Goal: Information Seeking & Learning: Learn about a topic

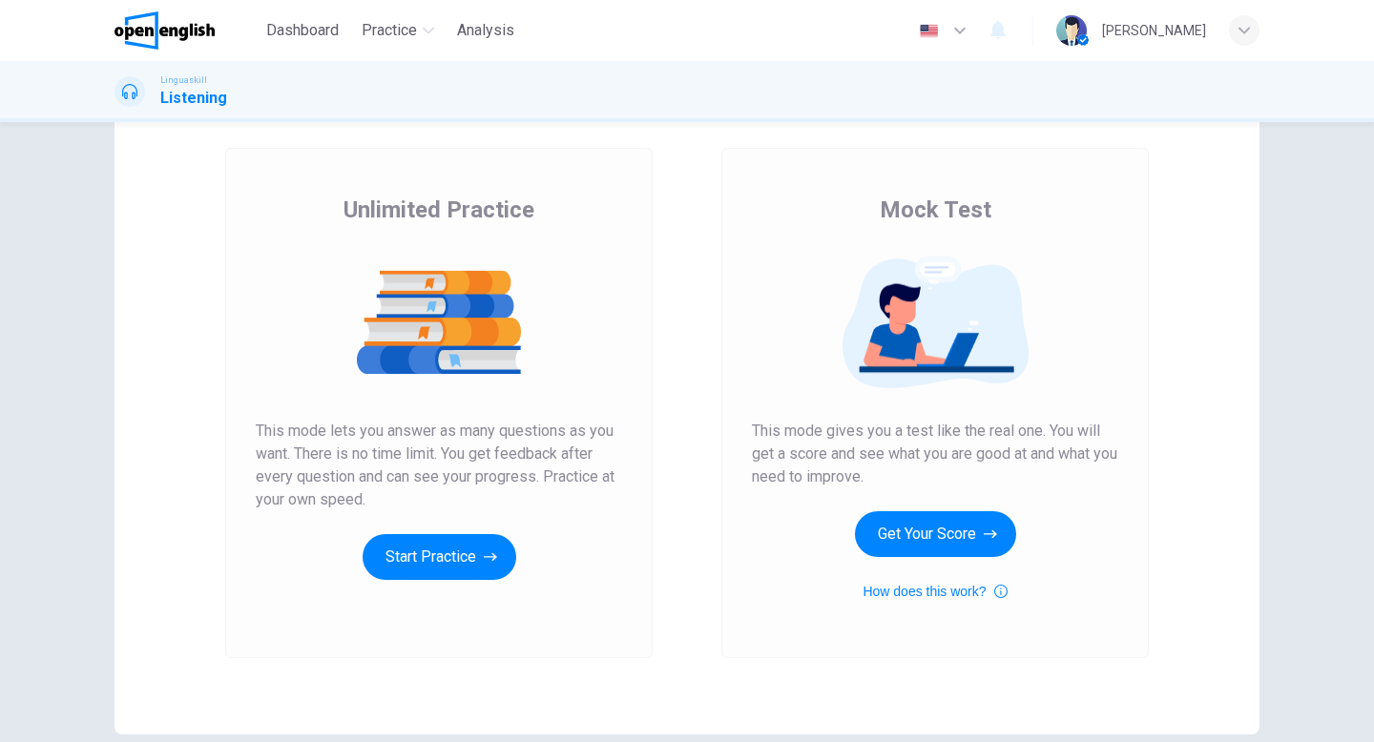
scroll to position [91, 0]
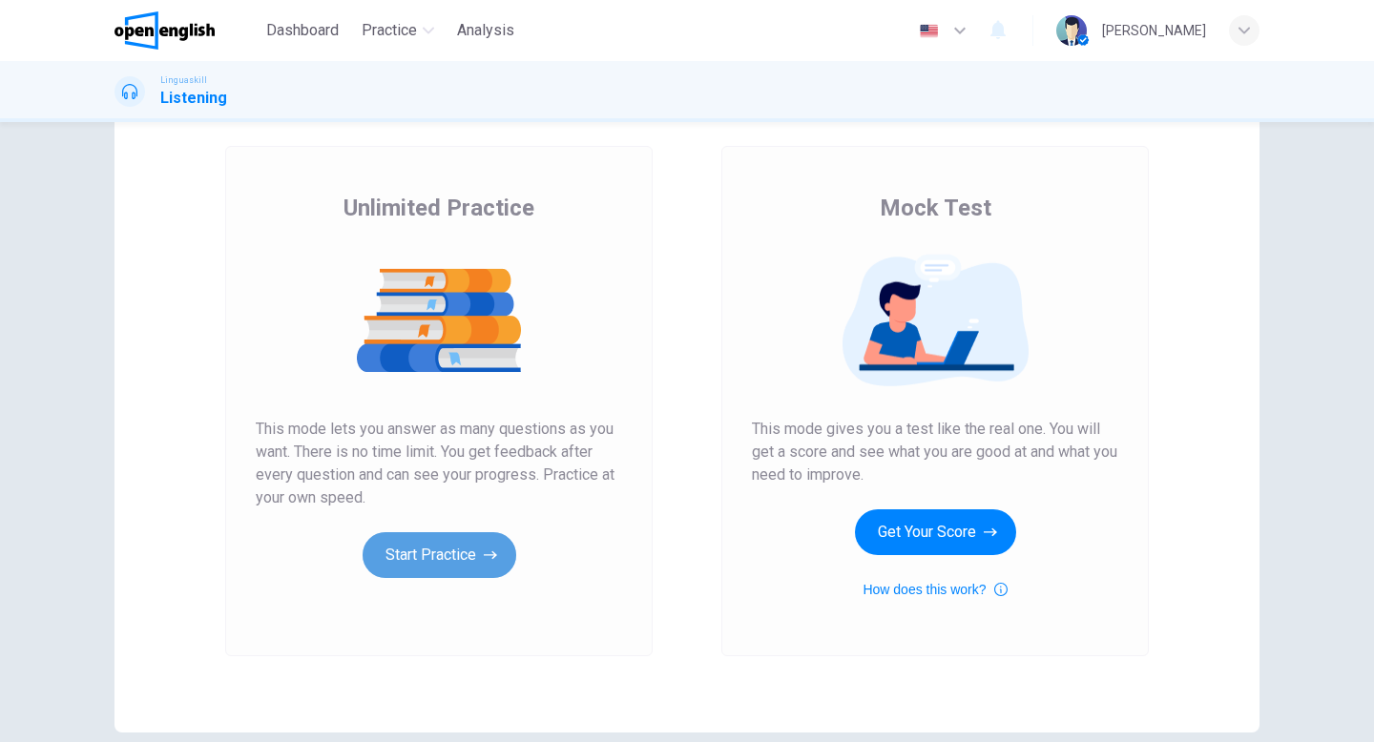
click at [449, 551] on button "Start Practice" at bounding box center [440, 555] width 154 height 46
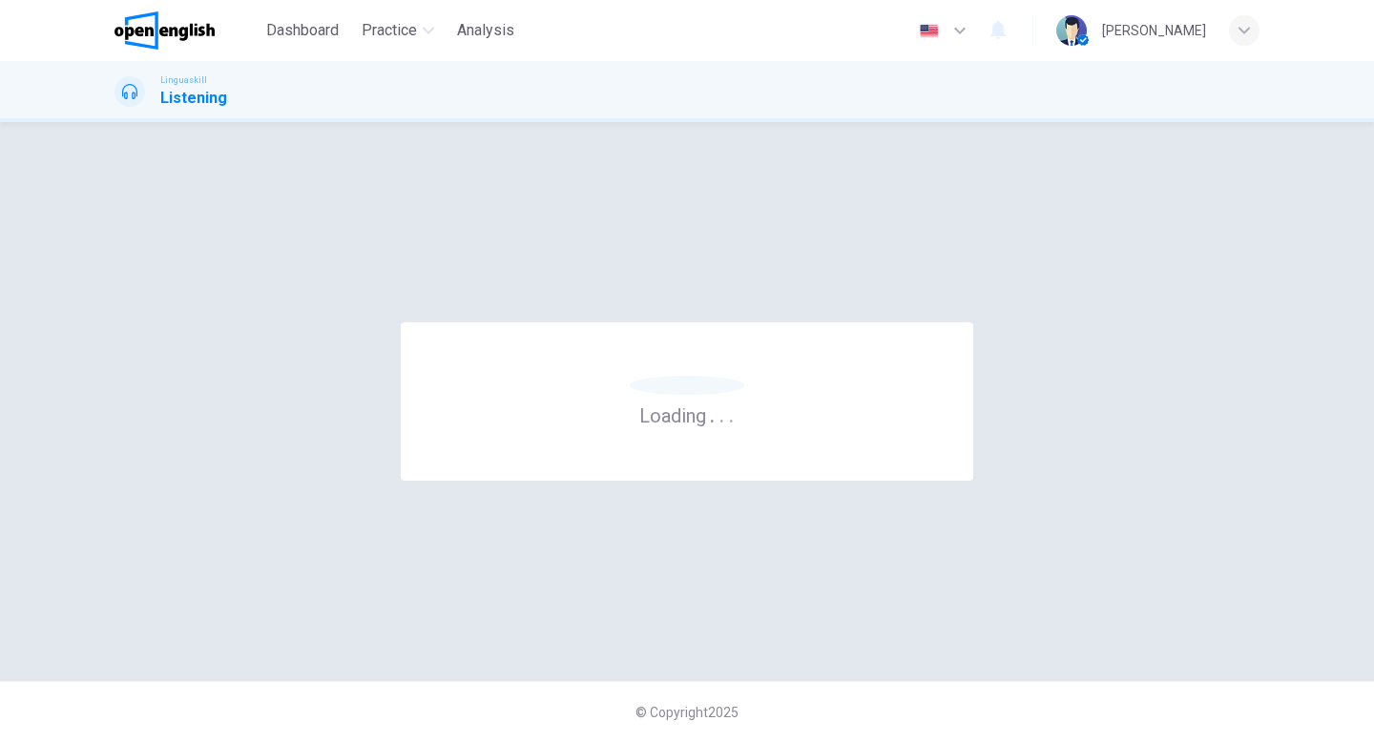
scroll to position [0, 0]
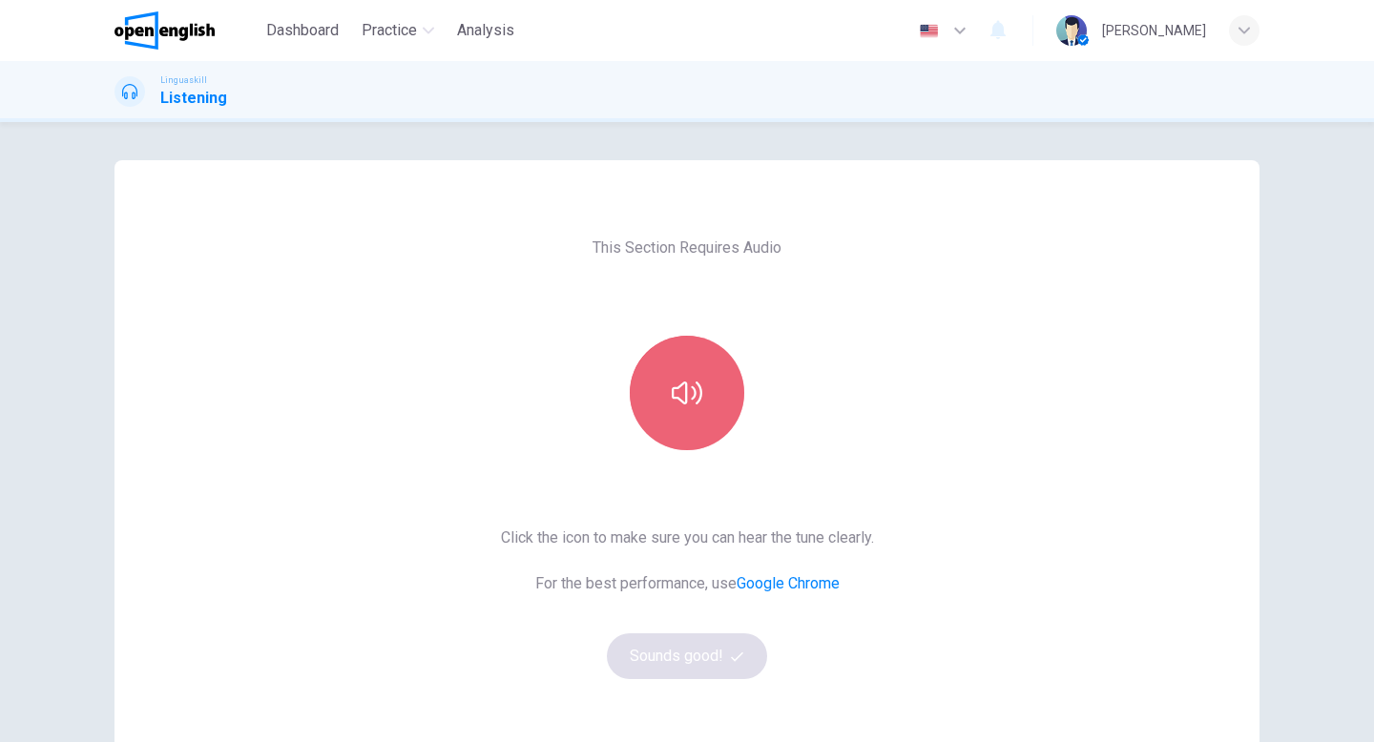
click at [690, 412] on button "button" at bounding box center [687, 393] width 114 height 114
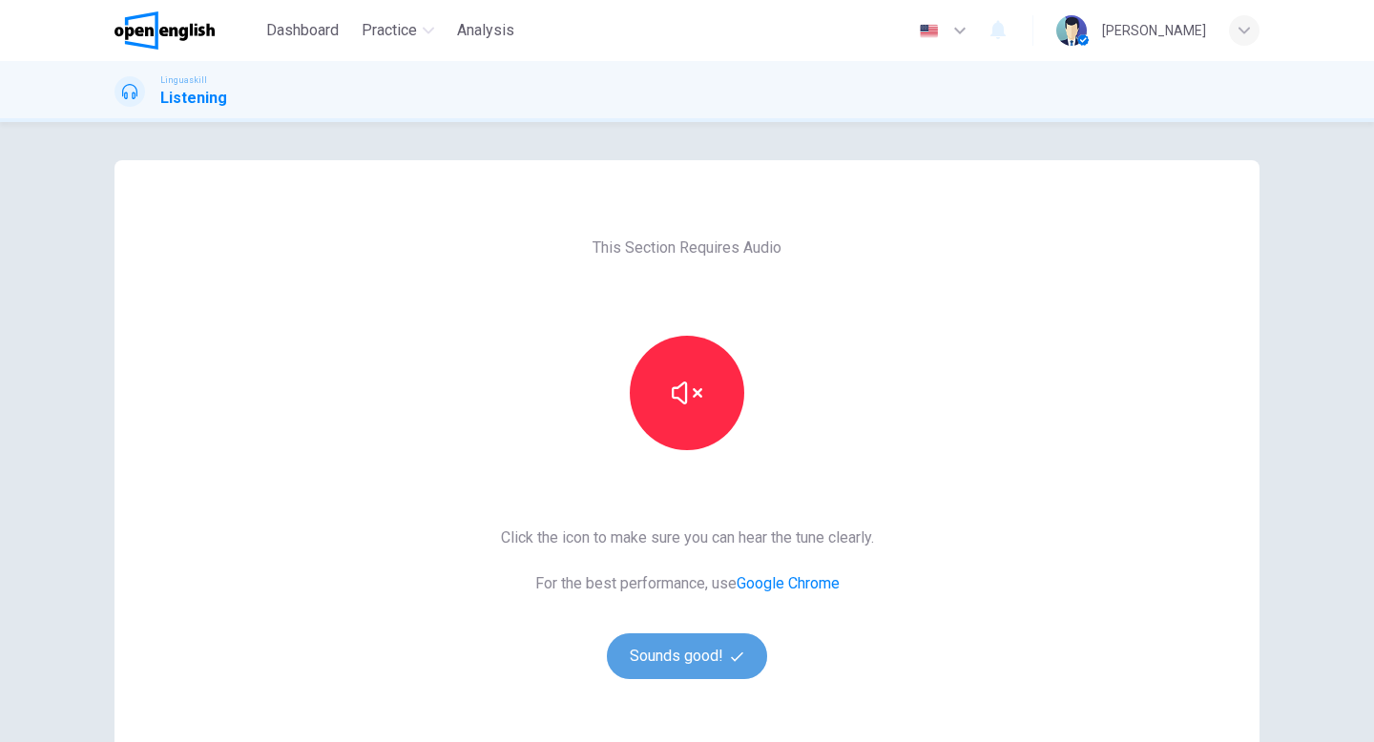
click at [713, 655] on button "Sounds good!" at bounding box center [687, 657] width 160 height 46
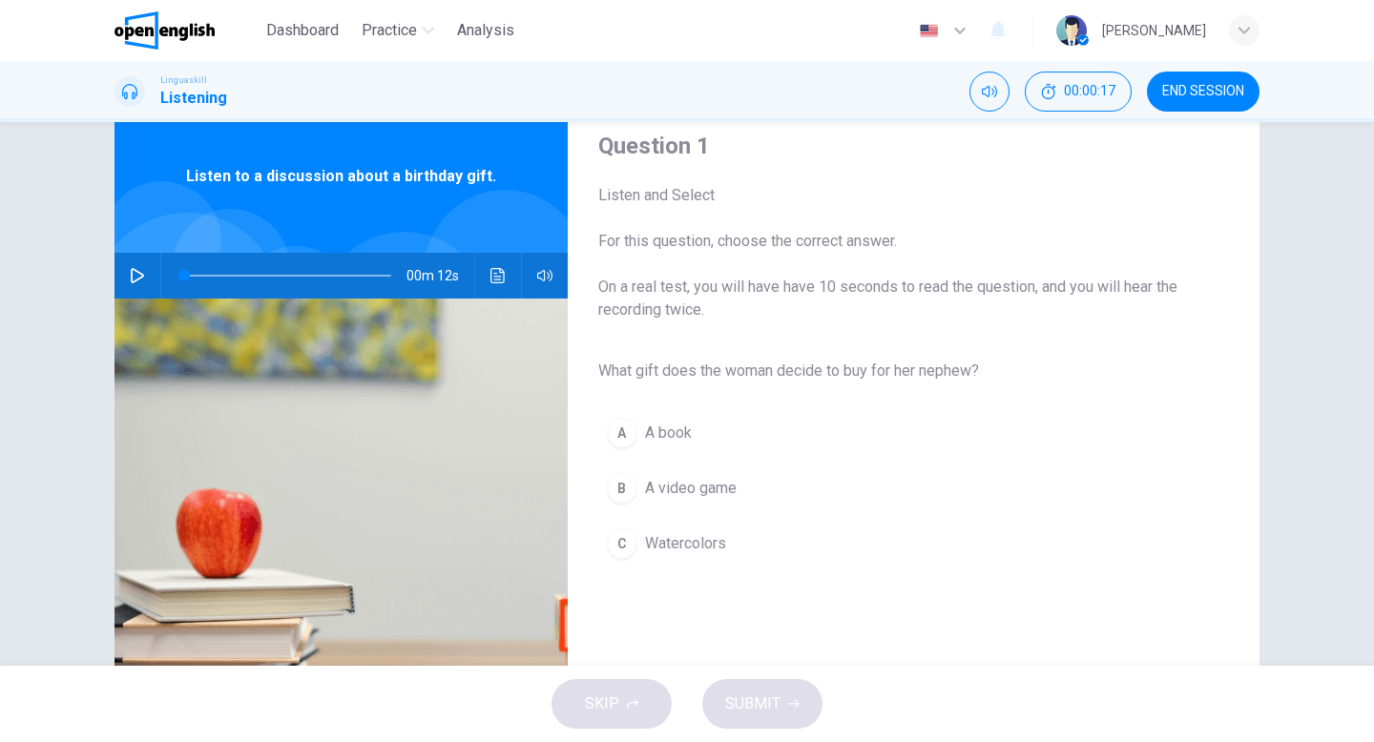
scroll to position [61, 0]
click at [135, 279] on icon "button" at bounding box center [137, 274] width 15 height 15
click at [131, 271] on icon "button" at bounding box center [137, 274] width 15 height 15
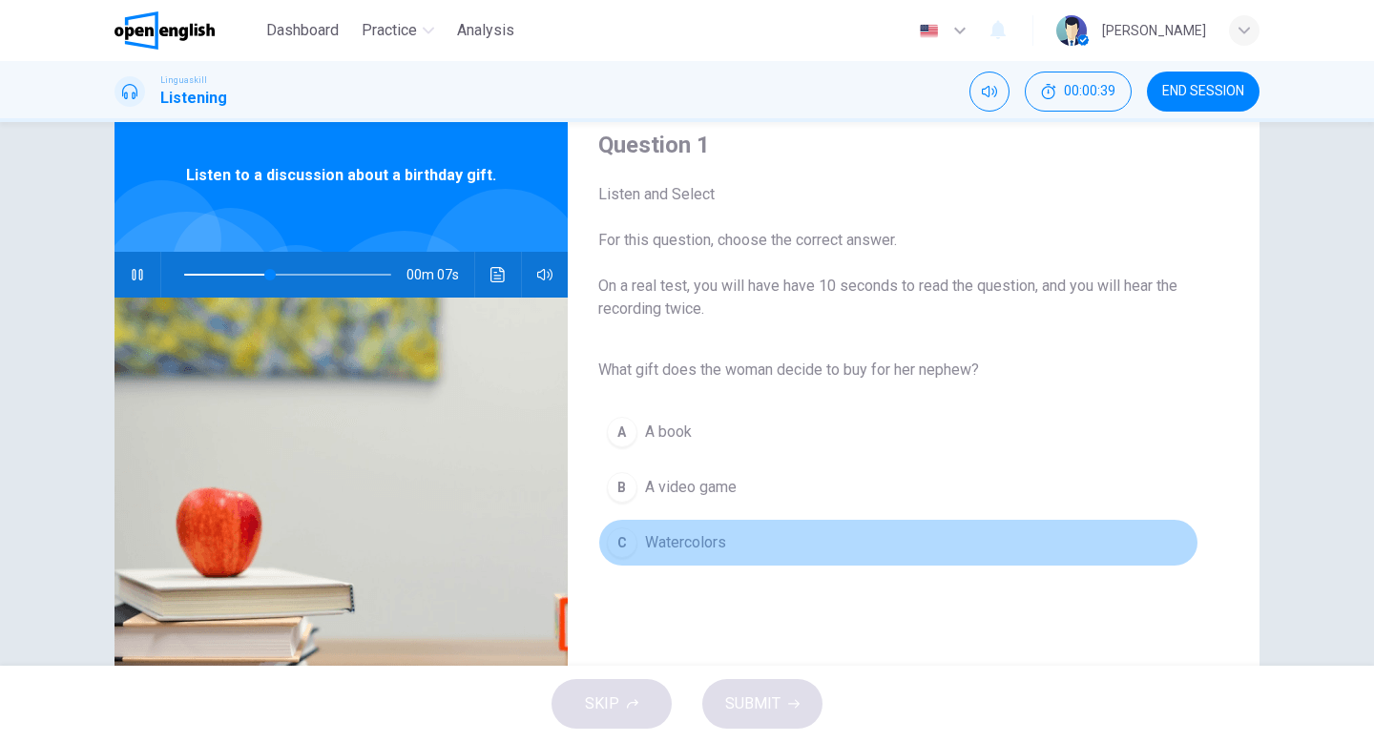
click at [615, 545] on div "C" at bounding box center [622, 543] width 31 height 31
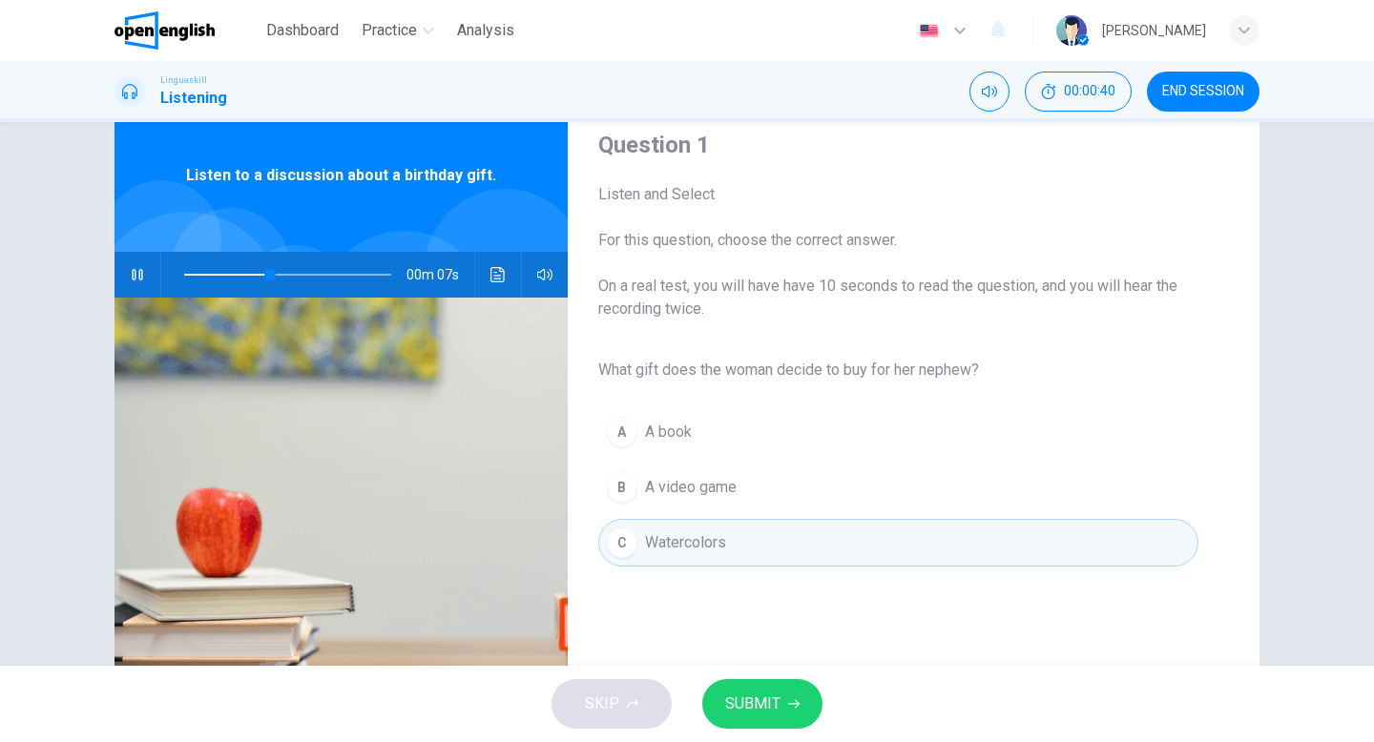
click at [789, 713] on button "SUBMIT" at bounding box center [762, 704] width 120 height 50
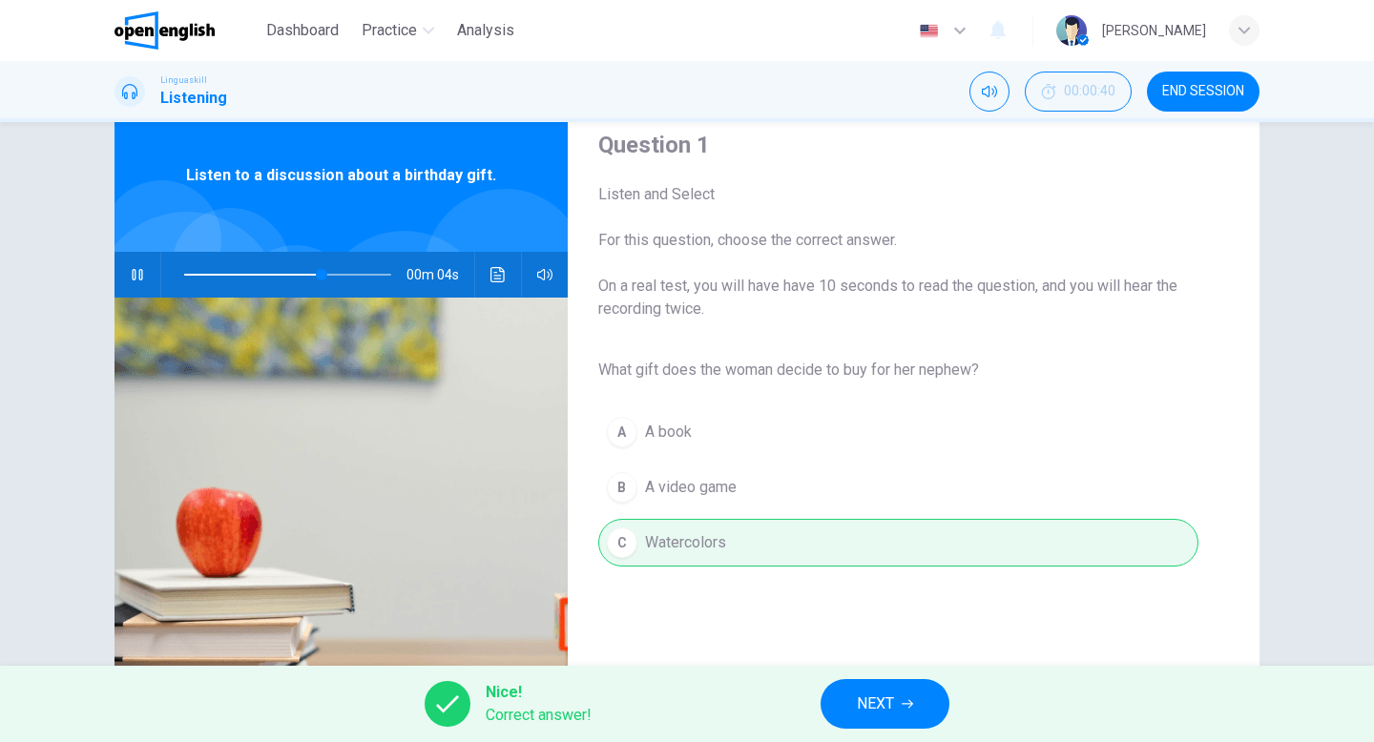
type input "**"
click at [883, 720] on button "NEXT" at bounding box center [885, 704] width 129 height 50
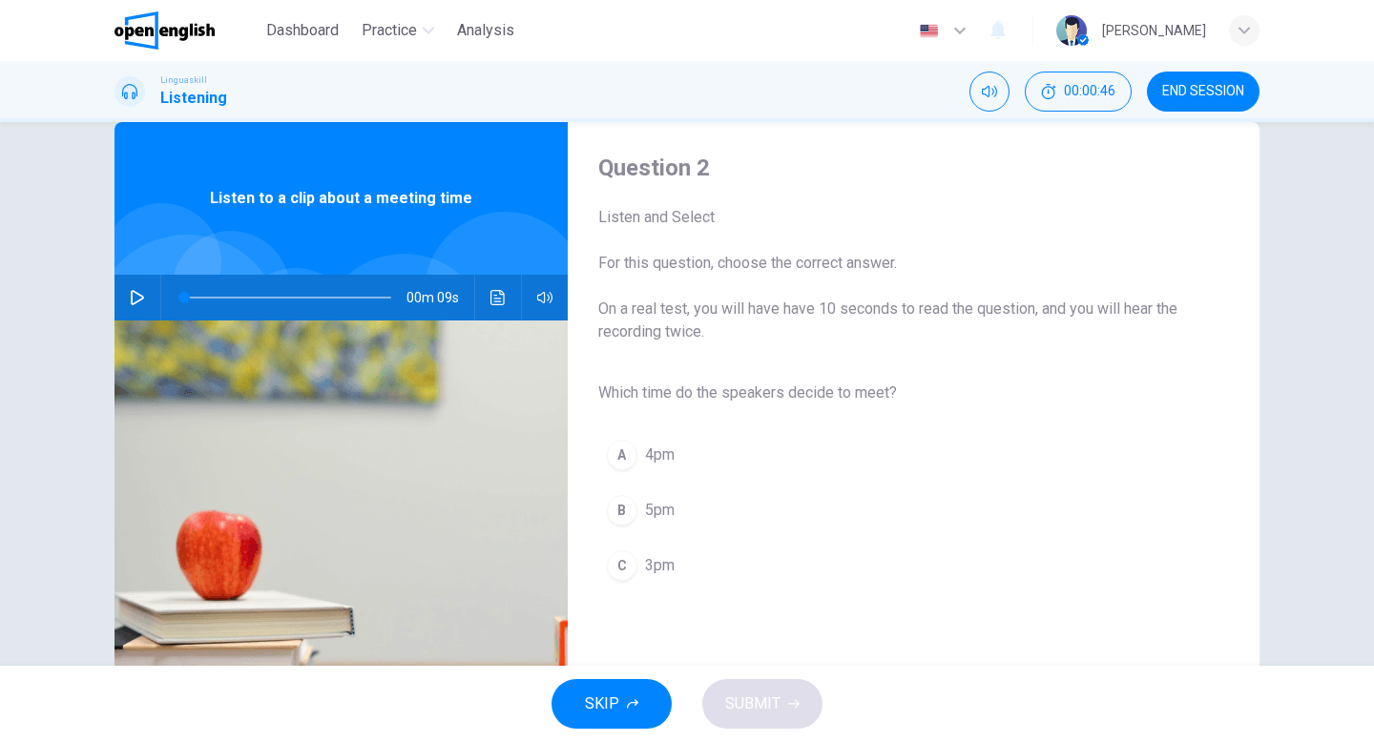
scroll to position [41, 0]
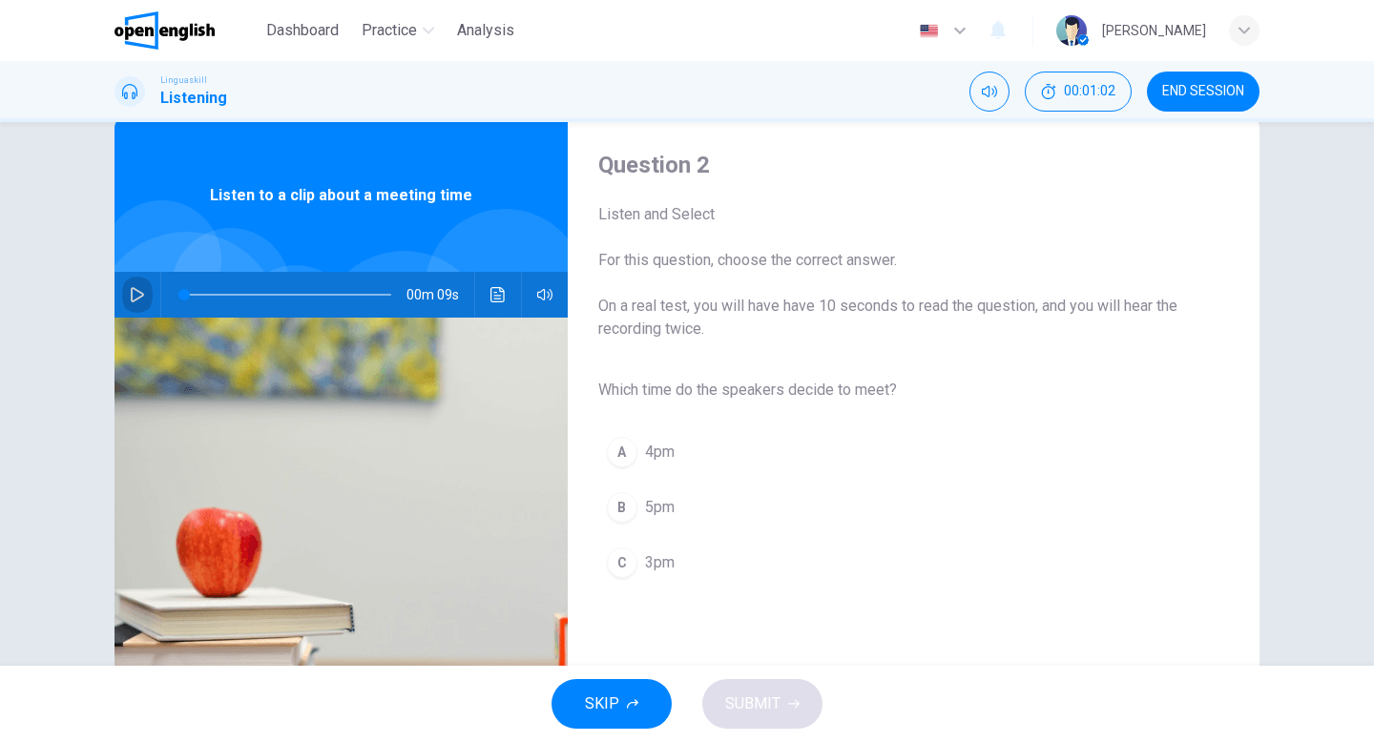
click at [131, 289] on icon "button" at bounding box center [137, 294] width 13 height 15
click at [616, 563] on div "C" at bounding box center [622, 563] width 31 height 31
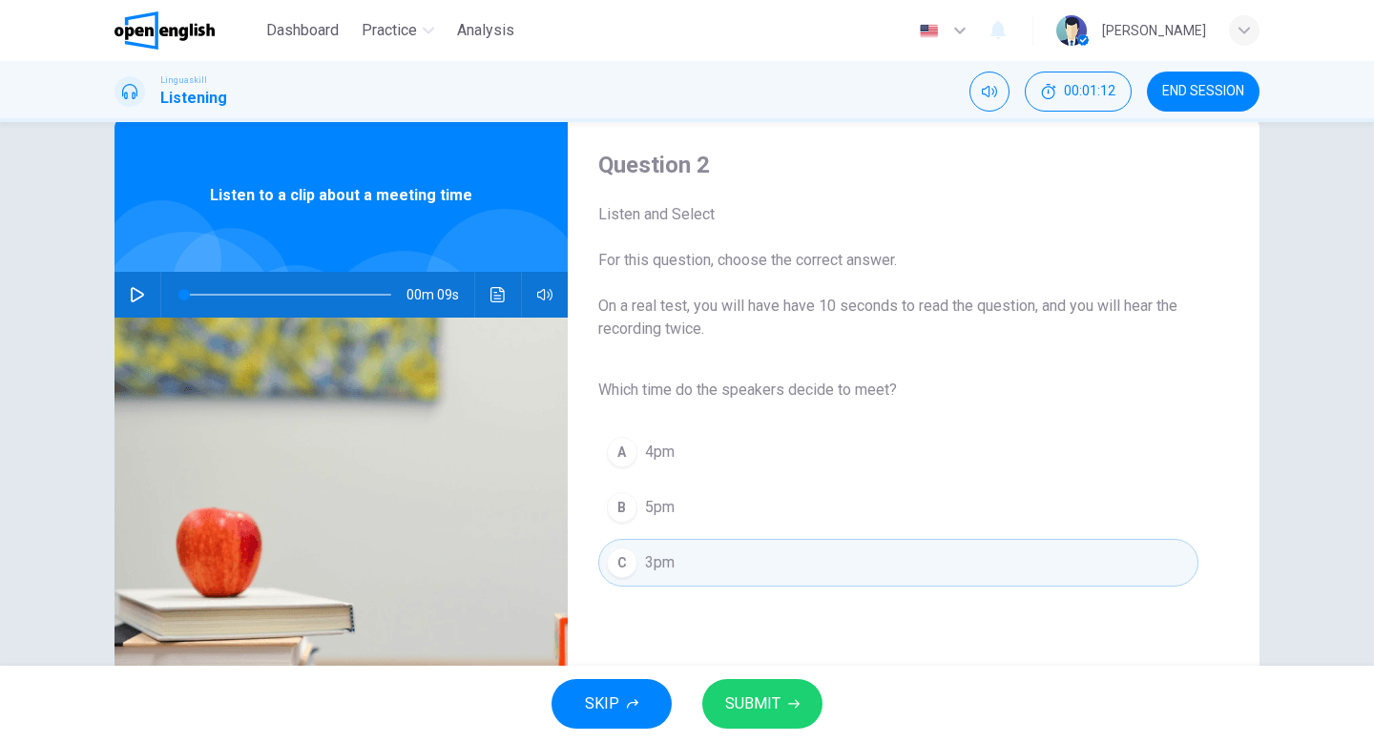
click at [762, 697] on span "SUBMIT" at bounding box center [752, 704] width 55 height 27
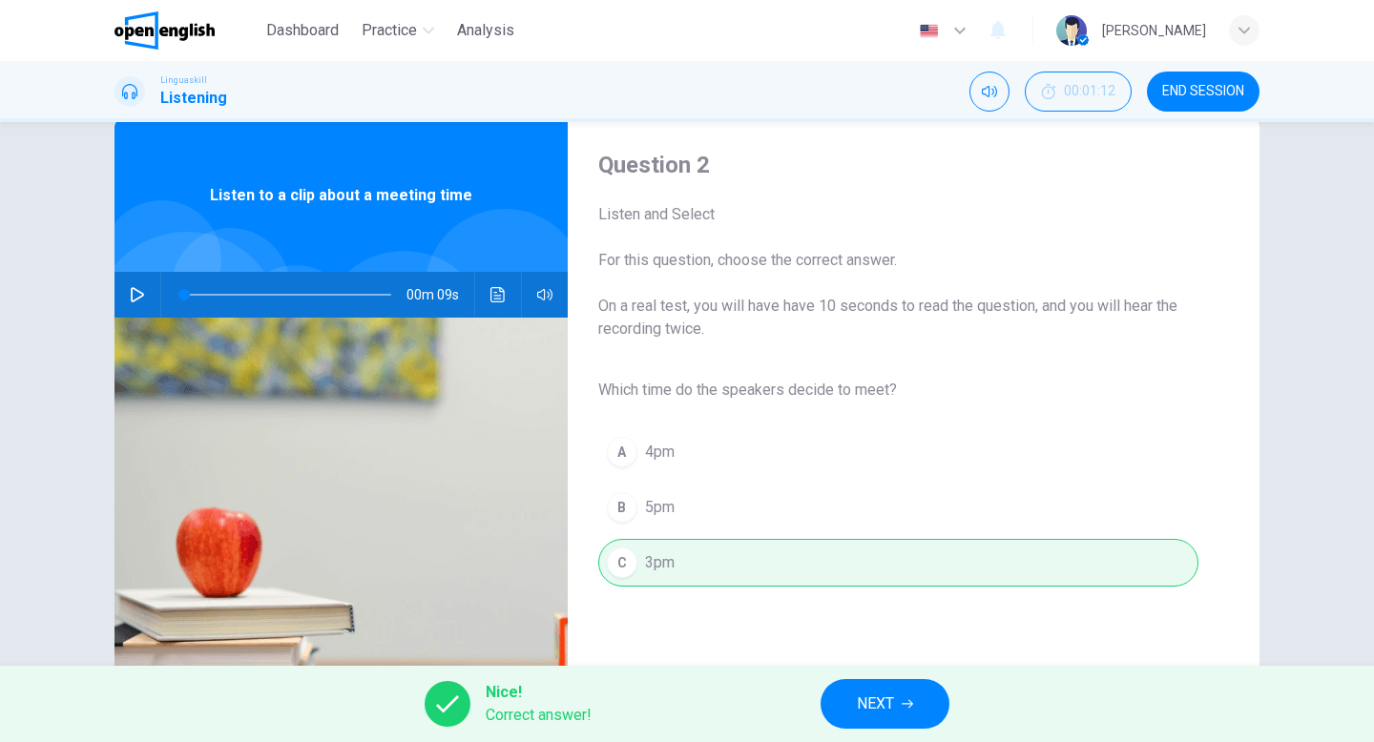
click at [893, 711] on span "NEXT" at bounding box center [875, 704] width 37 height 27
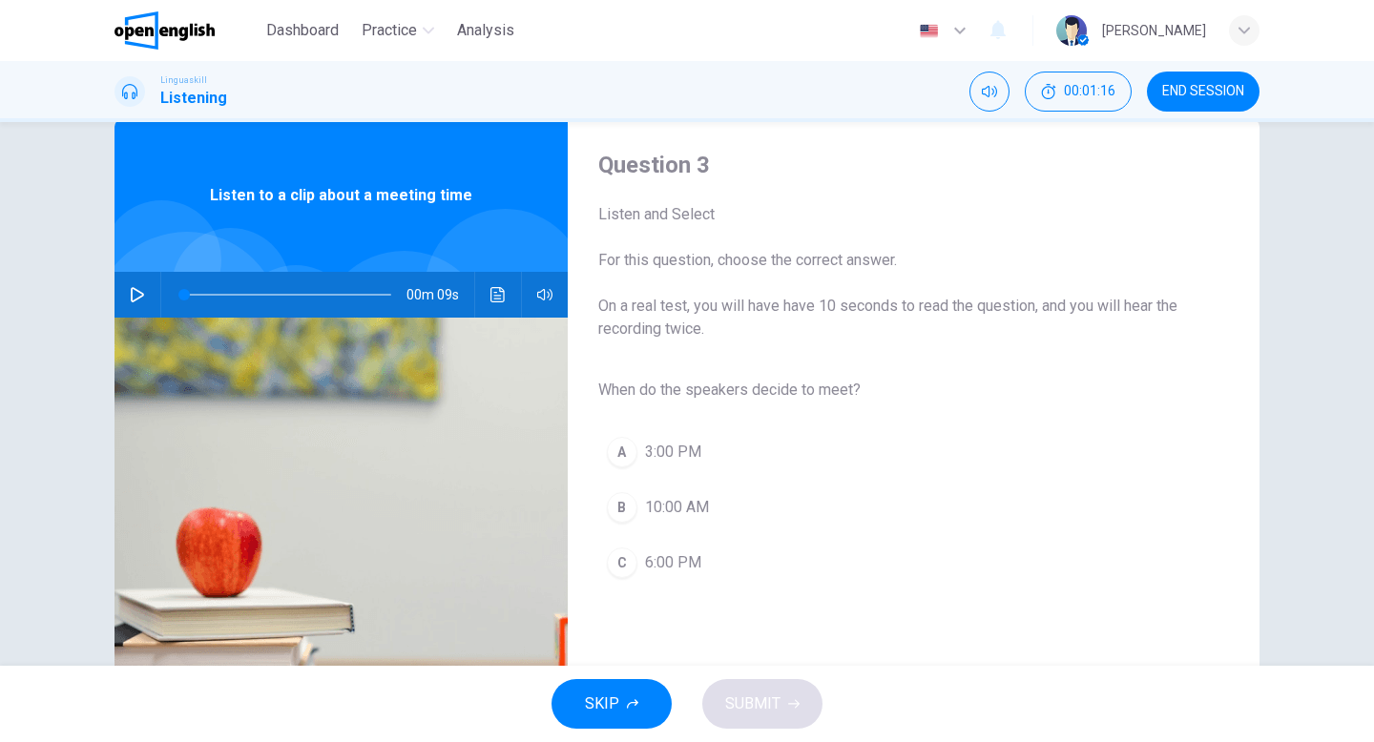
click at [131, 294] on icon "button" at bounding box center [137, 294] width 13 height 15
click at [613, 450] on div "A" at bounding box center [622, 452] width 31 height 31
type input "*"
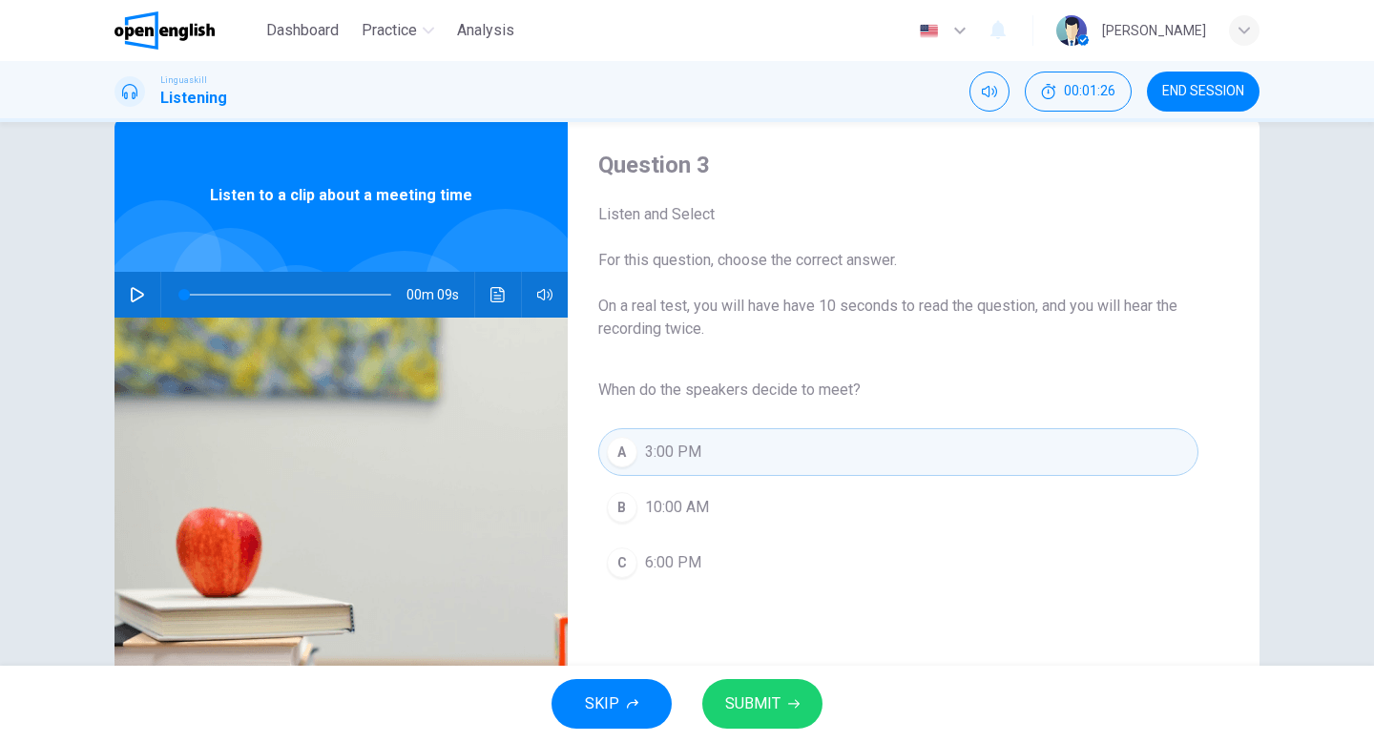
click at [774, 710] on span "SUBMIT" at bounding box center [752, 704] width 55 height 27
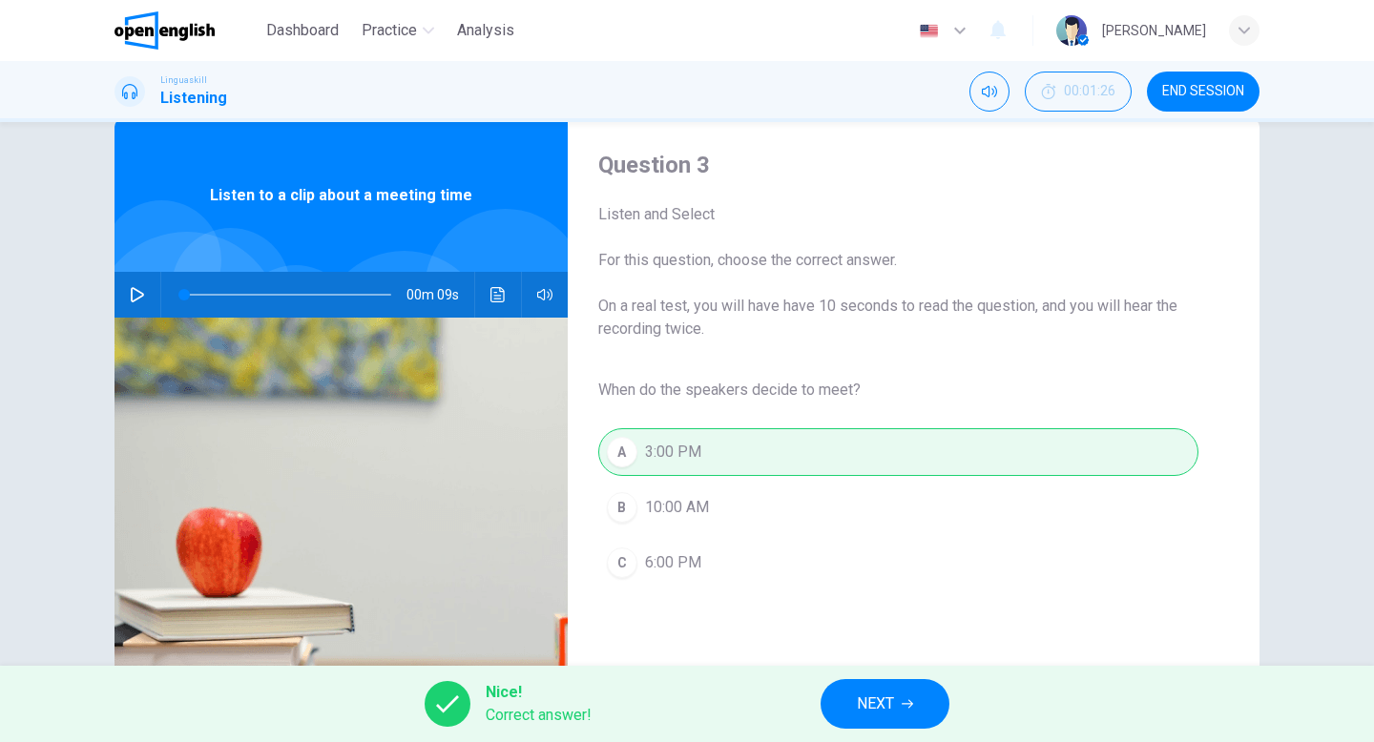
click at [893, 718] on button "NEXT" at bounding box center [885, 704] width 129 height 50
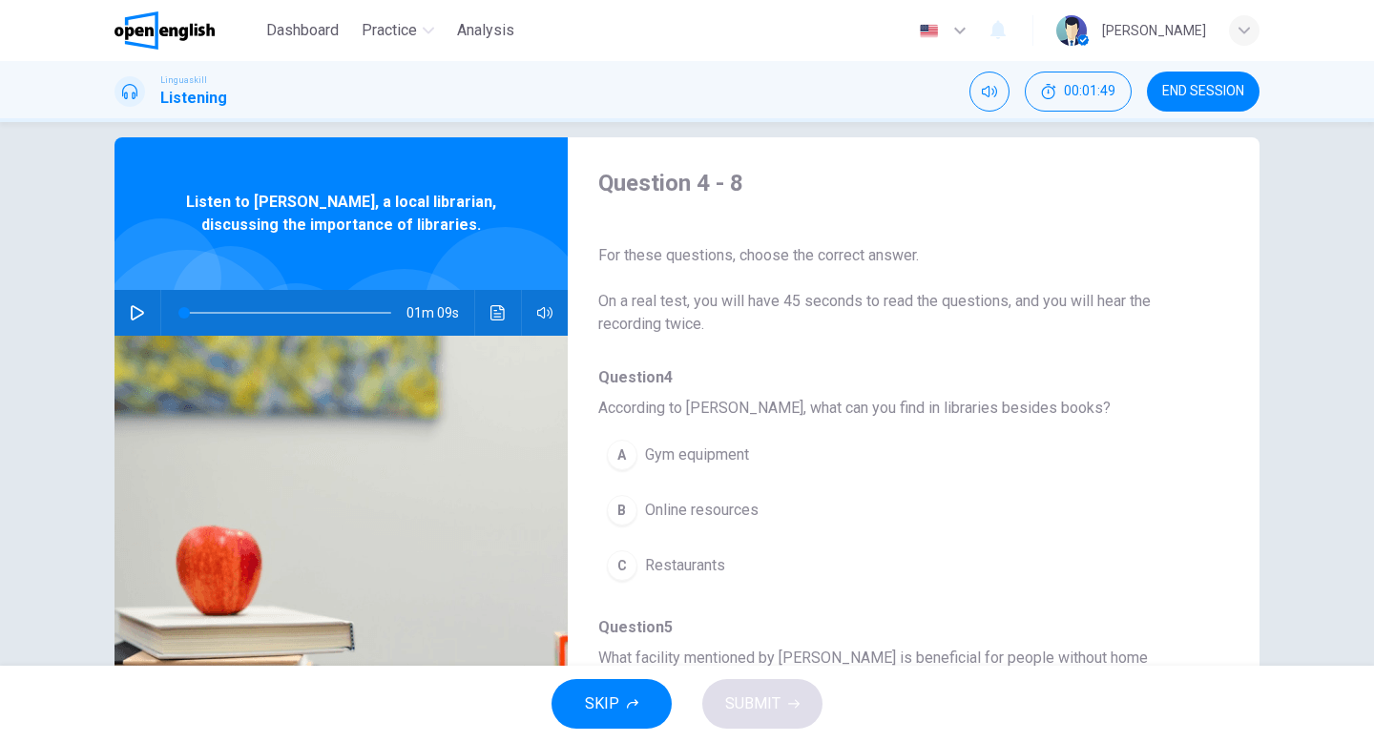
scroll to position [0, 0]
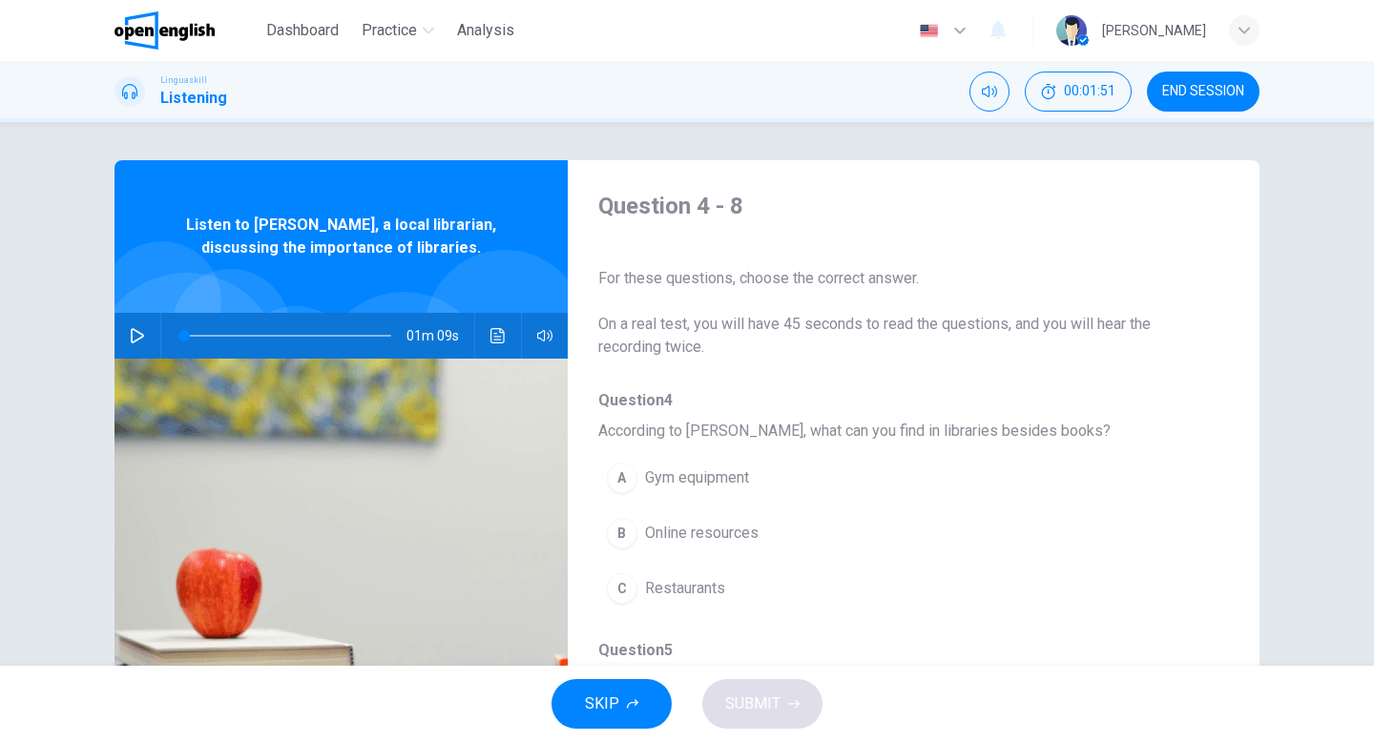
click at [122, 337] on button "button" at bounding box center [137, 336] width 31 height 46
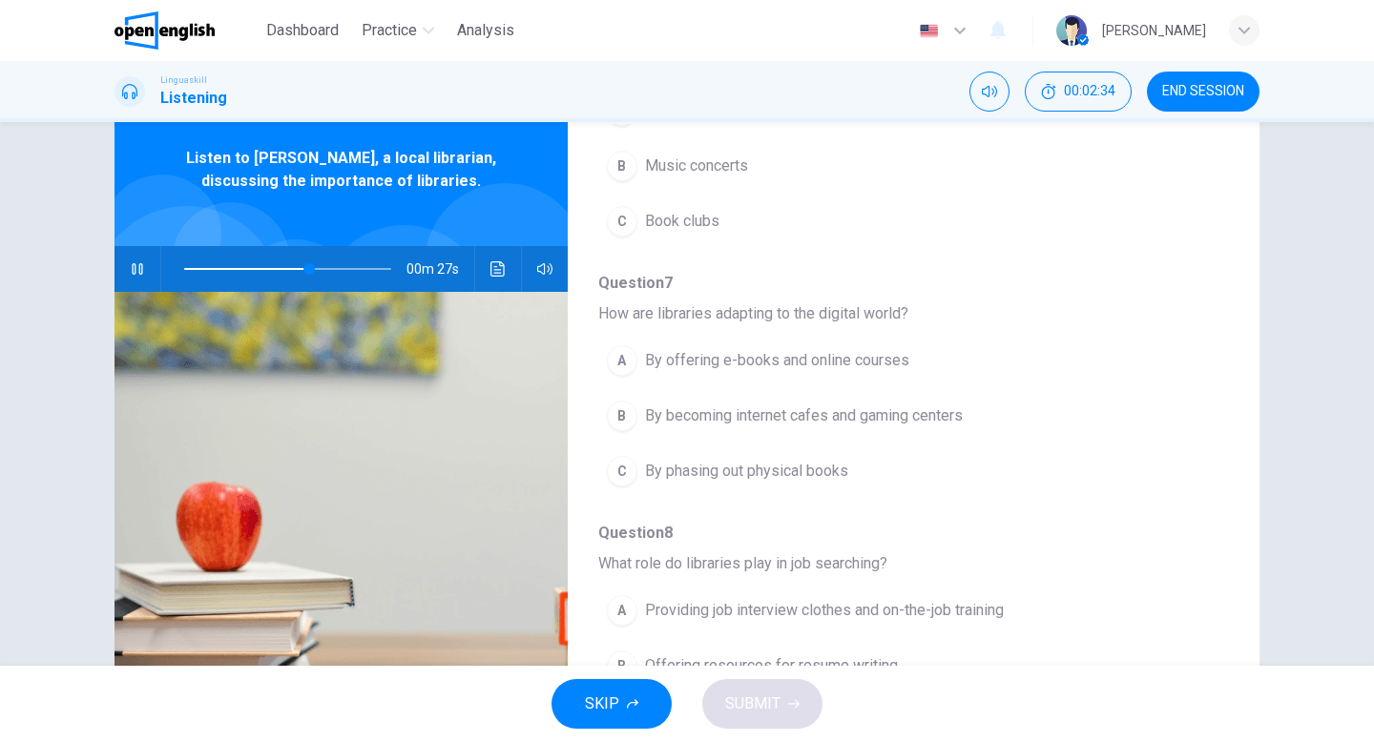
scroll to position [196, 0]
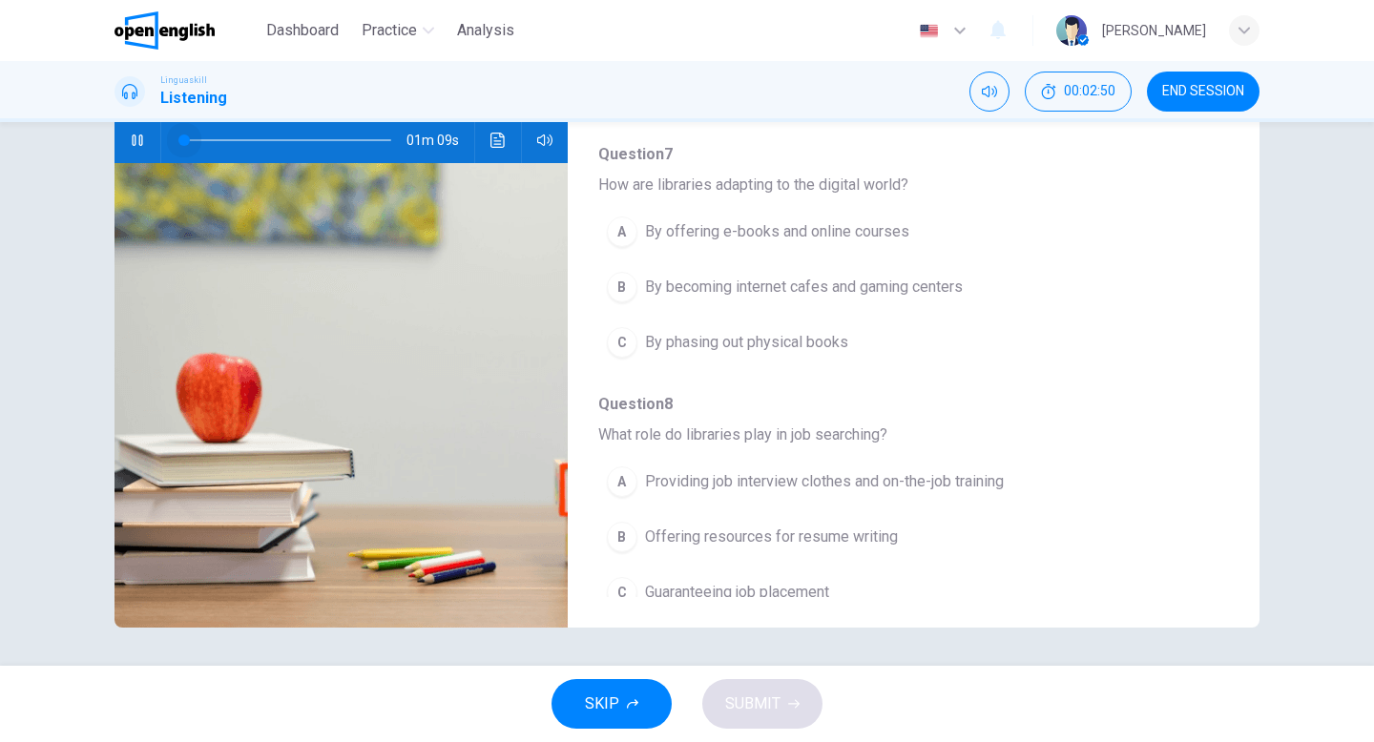
drag, startPoint x: 355, startPoint y: 140, endPoint x: 153, endPoint y: 147, distance: 202.4
click at [153, 147] on div "01m 09s" at bounding box center [340, 140] width 453 height 46
type input "*"
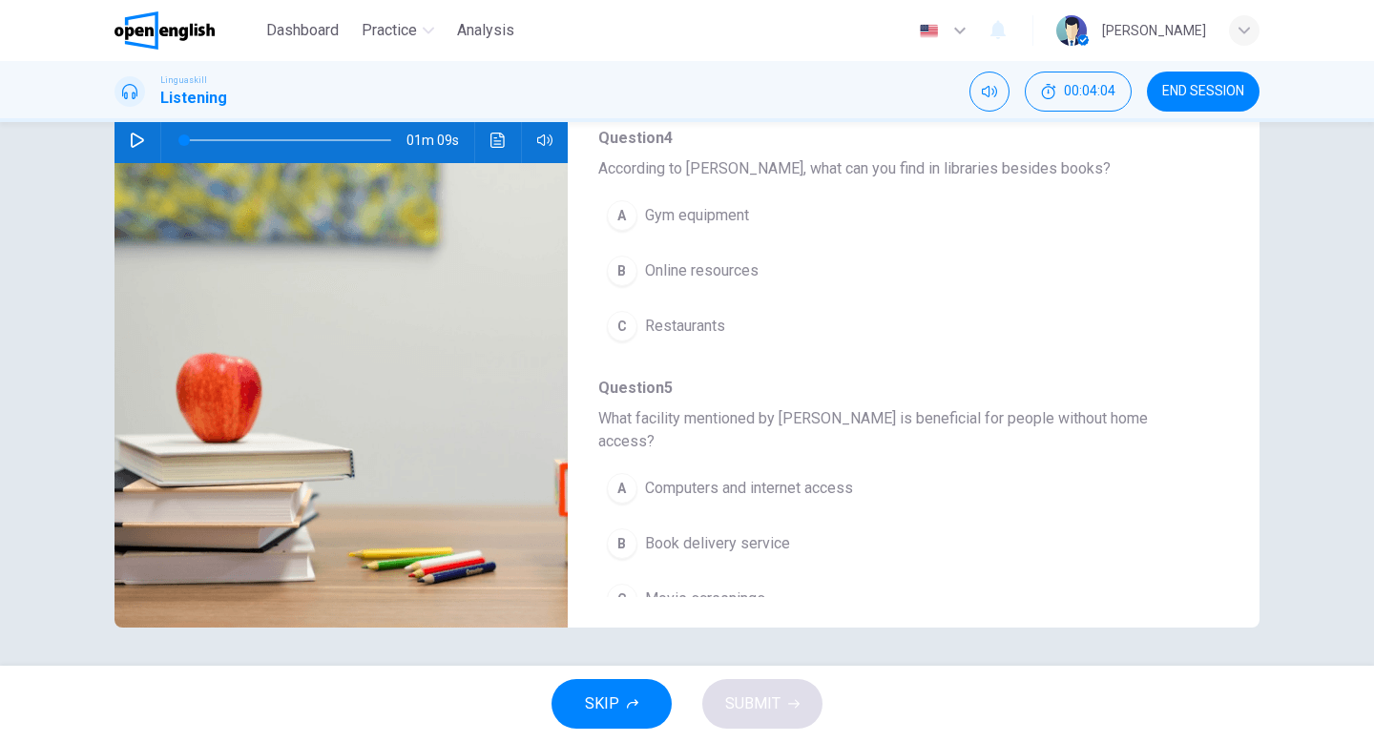
scroll to position [0, 0]
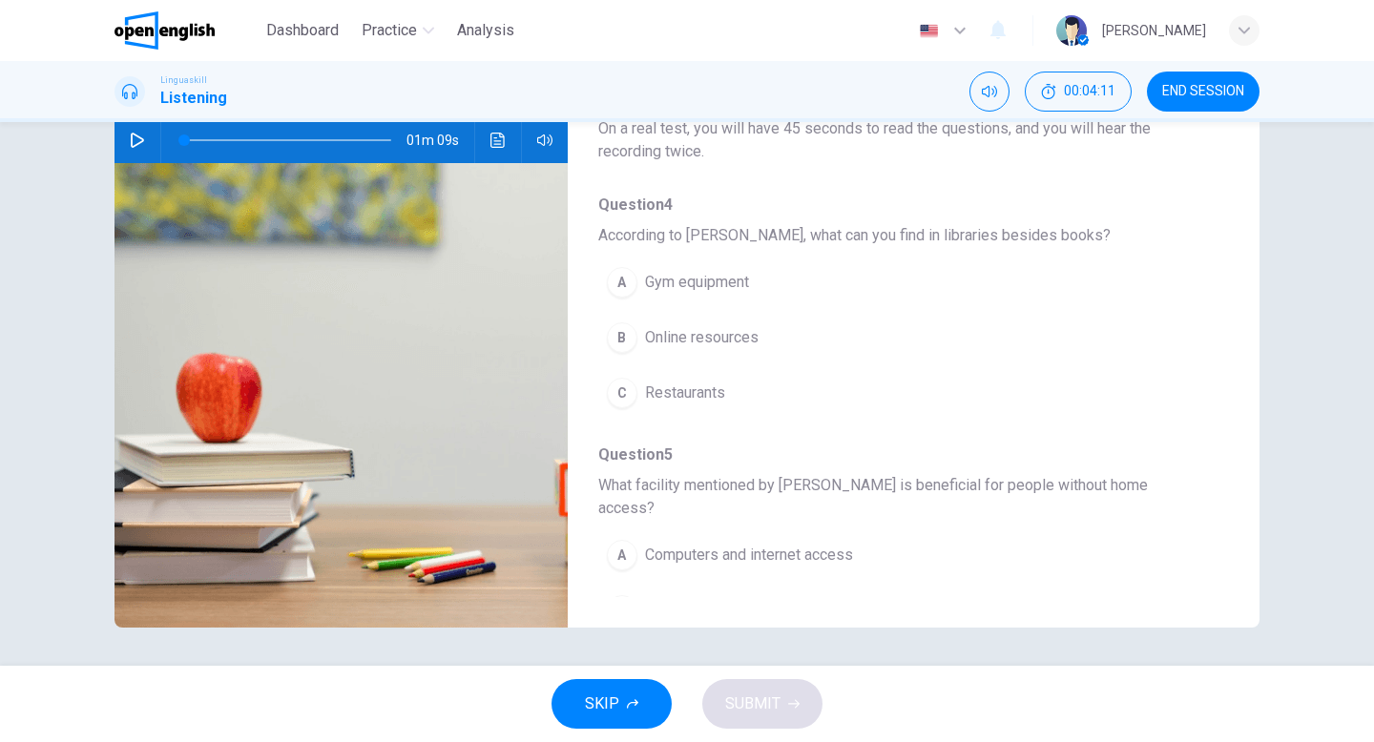
click at [687, 339] on span "Online resources" at bounding box center [702, 337] width 114 height 23
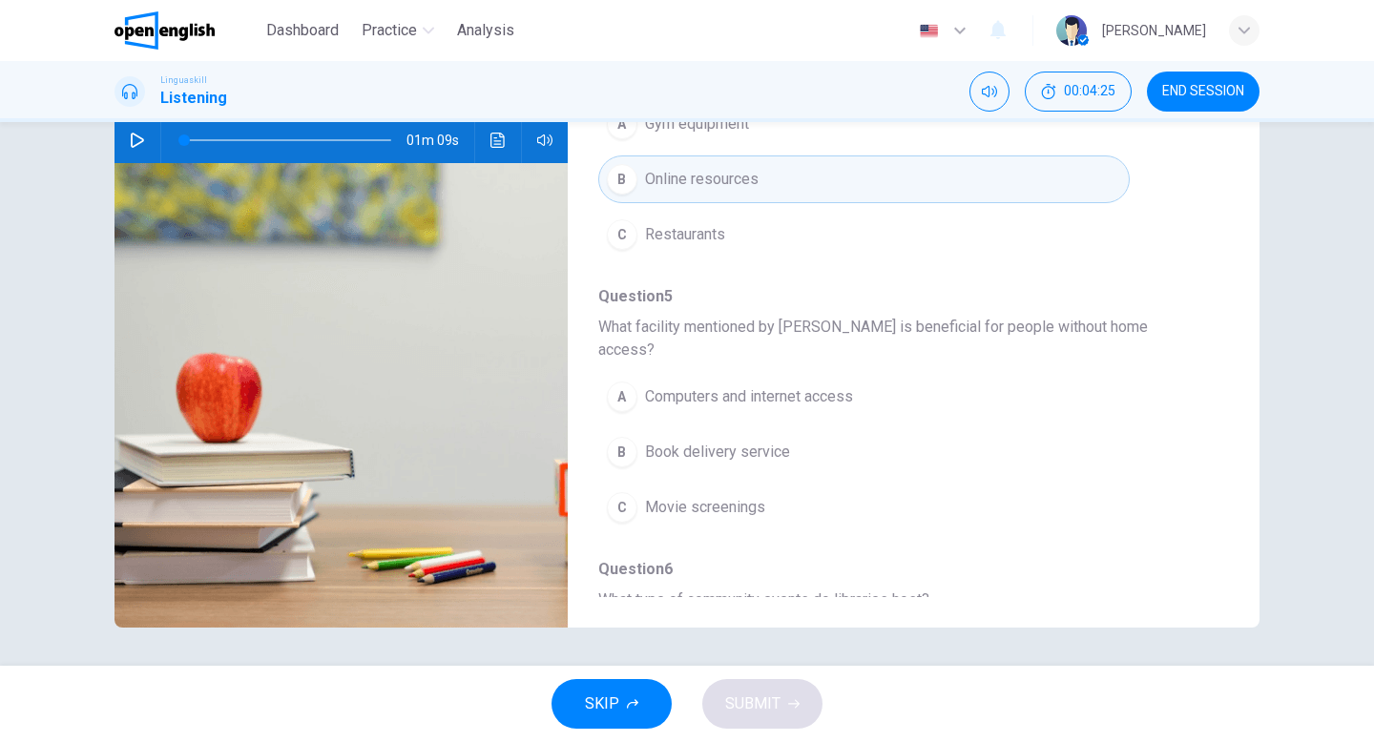
scroll to position [161, 0]
click at [796, 383] on span "Computers and internet access" at bounding box center [749, 394] width 208 height 23
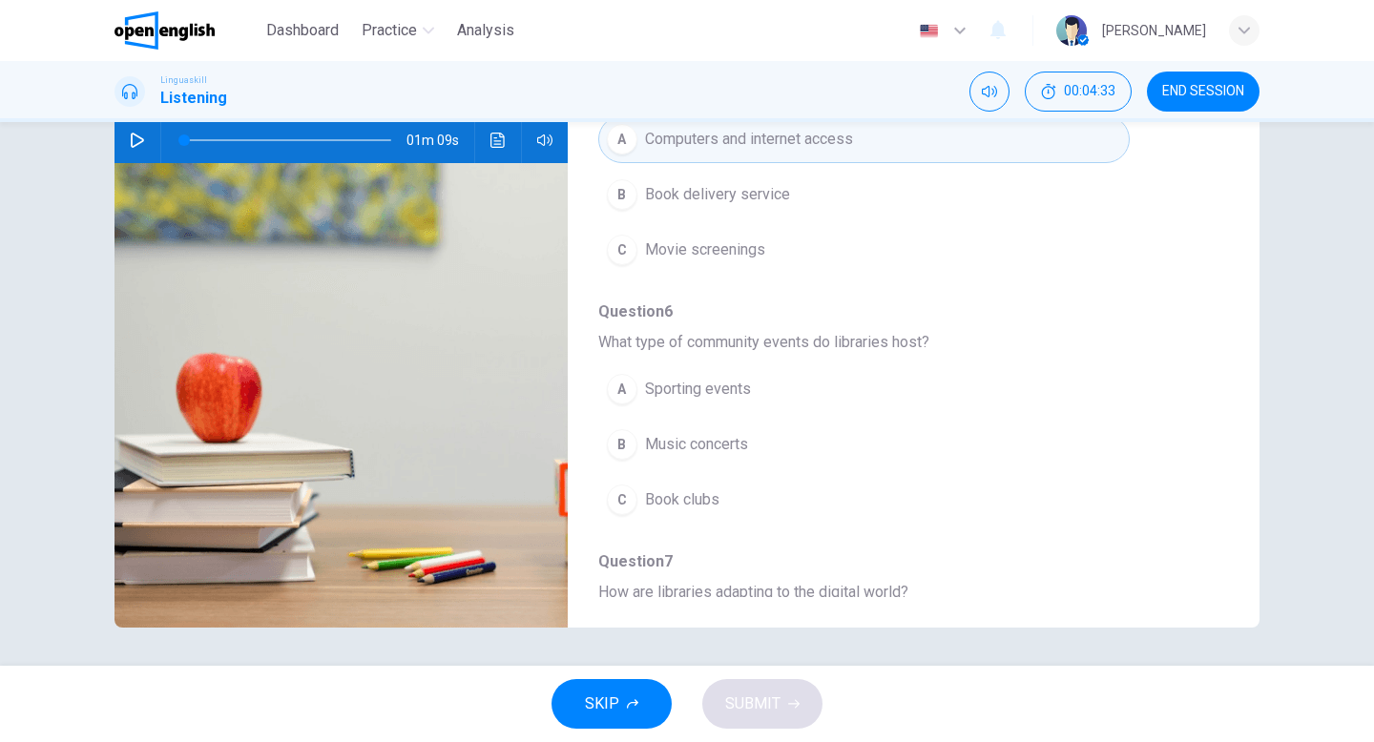
scroll to position [445, 0]
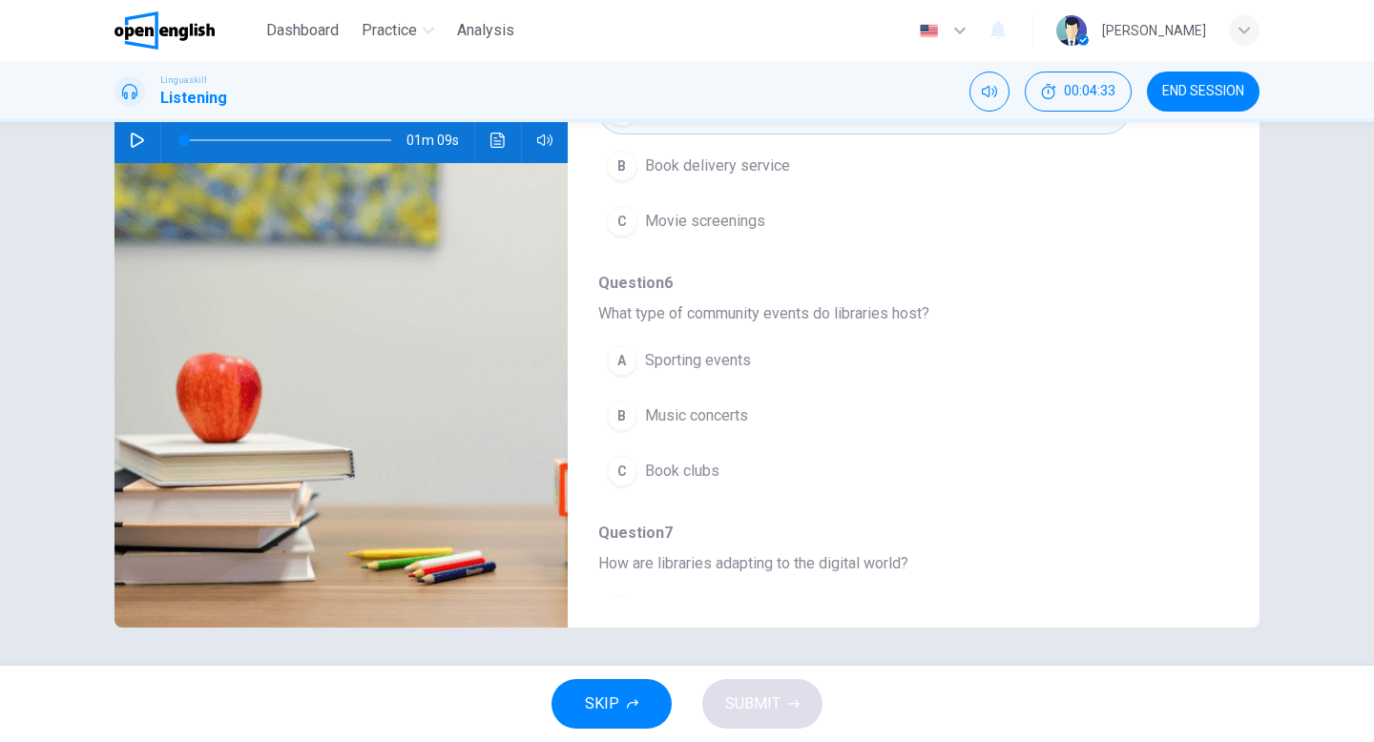
click at [656, 460] on span "Book clubs" at bounding box center [682, 471] width 74 height 23
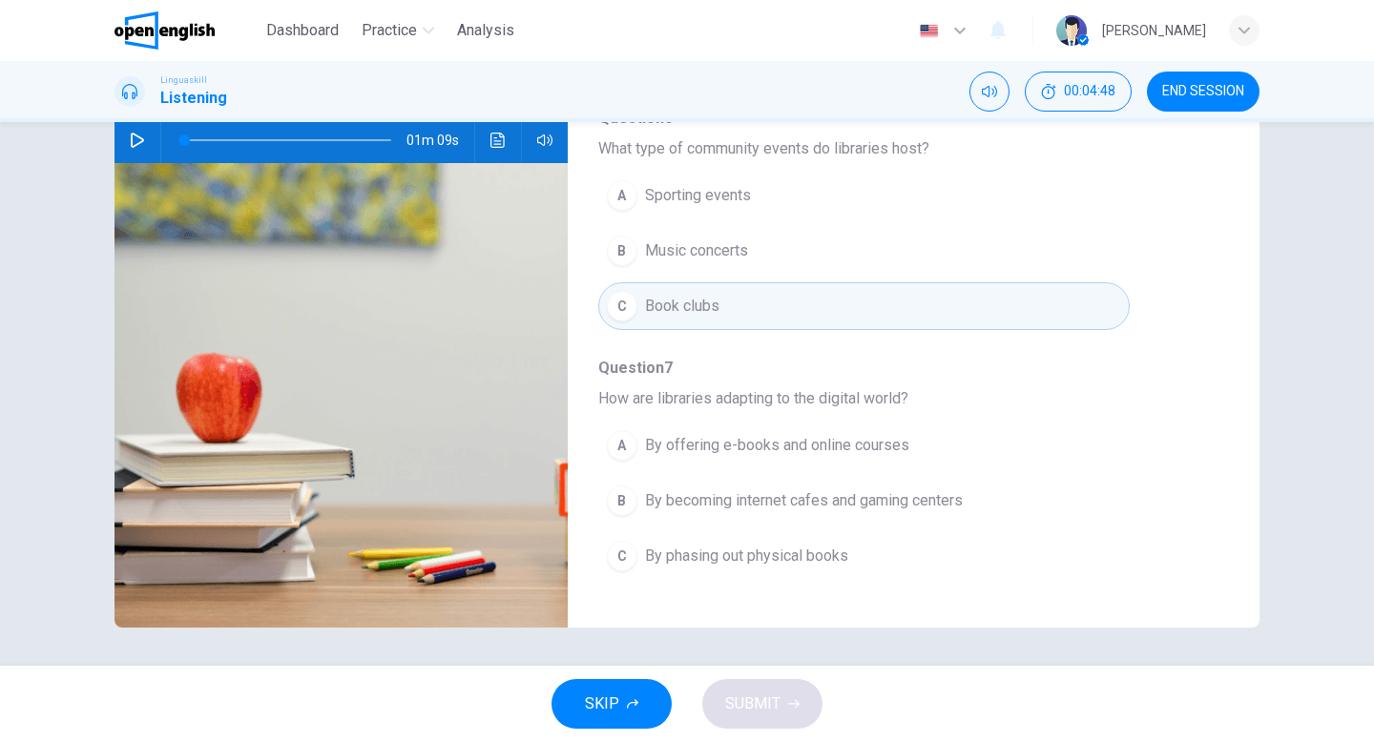
scroll to position [611, 0]
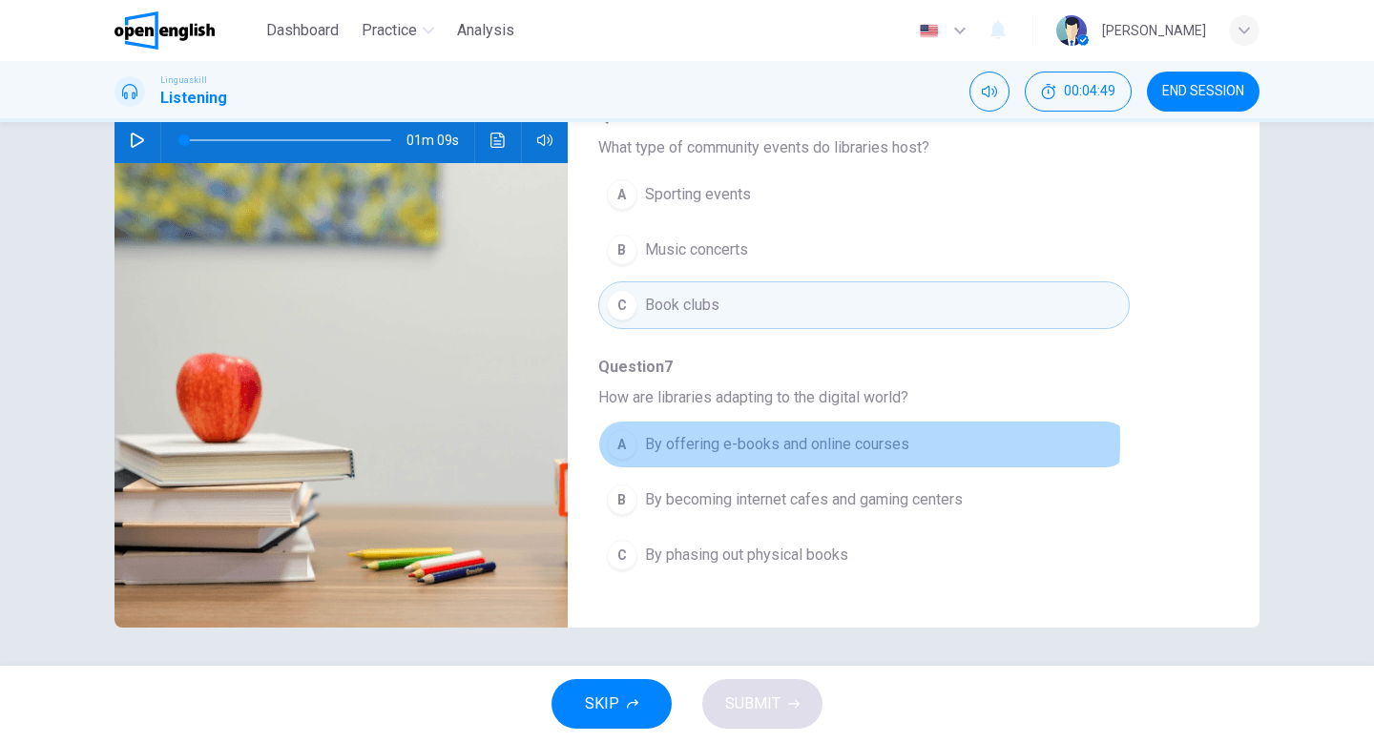
click at [722, 433] on span "By offering e-books and online courses" at bounding box center [777, 444] width 264 height 23
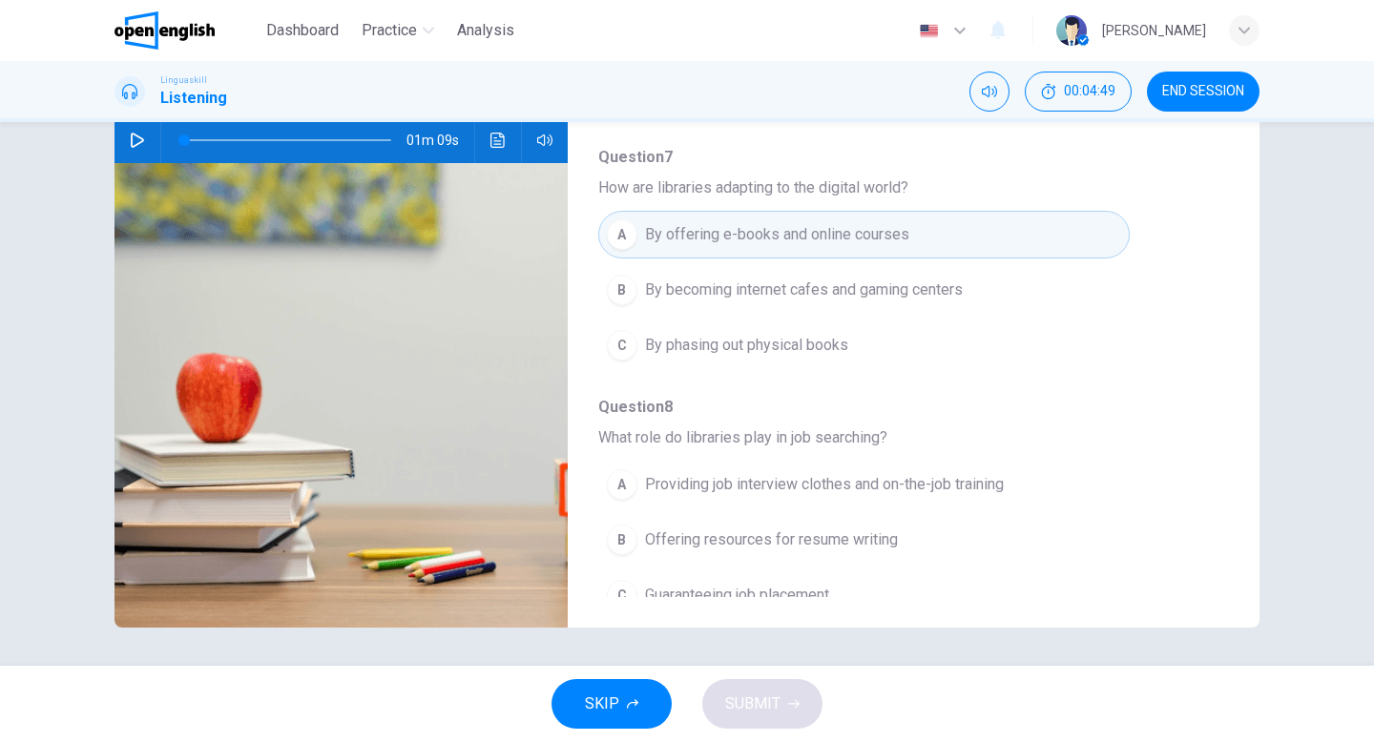
scroll to position [823, 0]
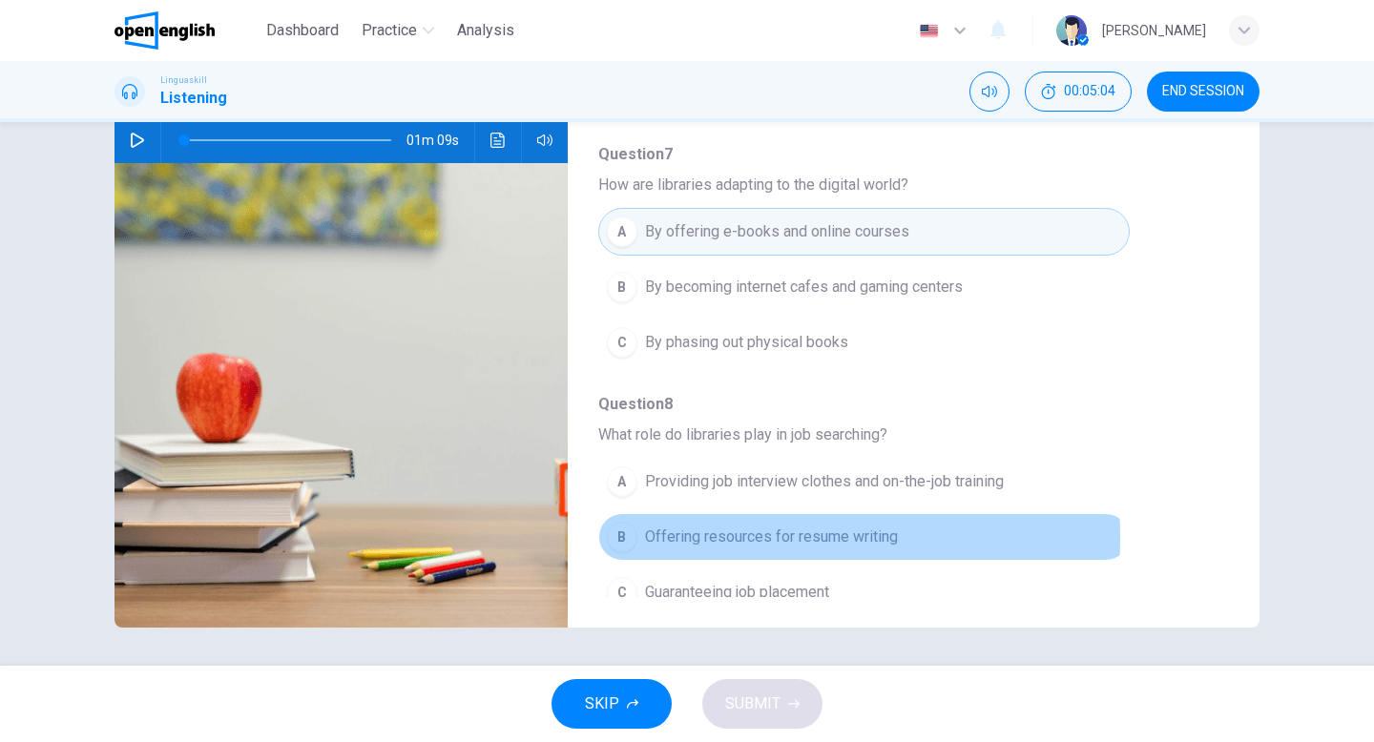
click at [607, 522] on div "B" at bounding box center [622, 537] width 31 height 31
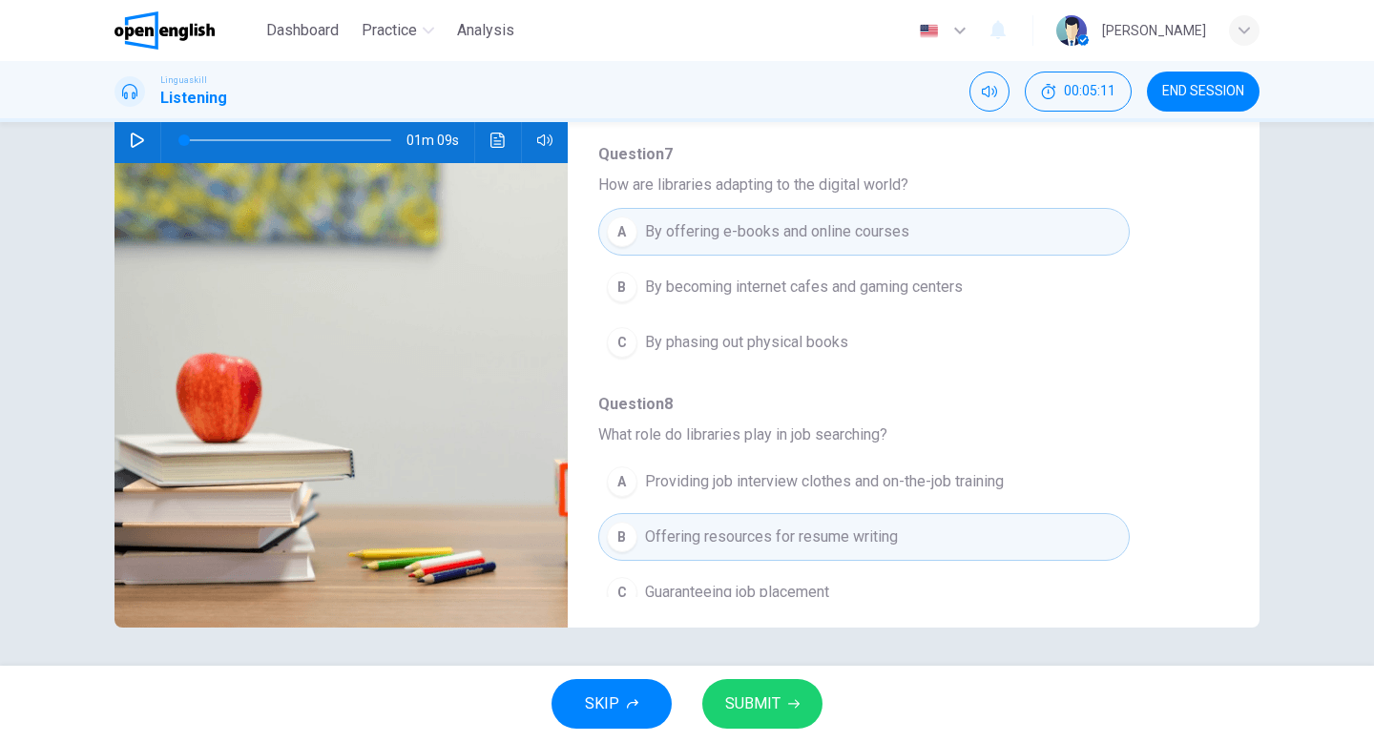
click at [761, 701] on span "SUBMIT" at bounding box center [752, 704] width 55 height 27
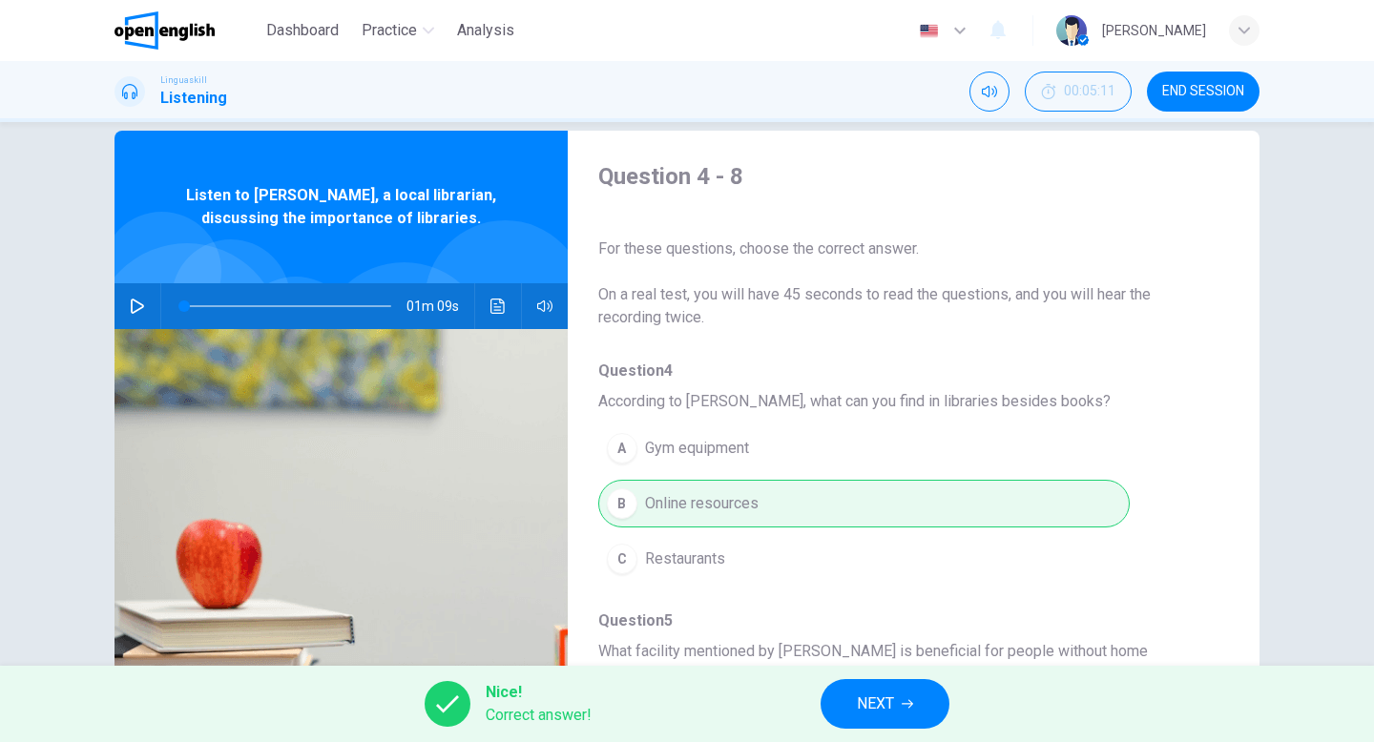
scroll to position [0, 0]
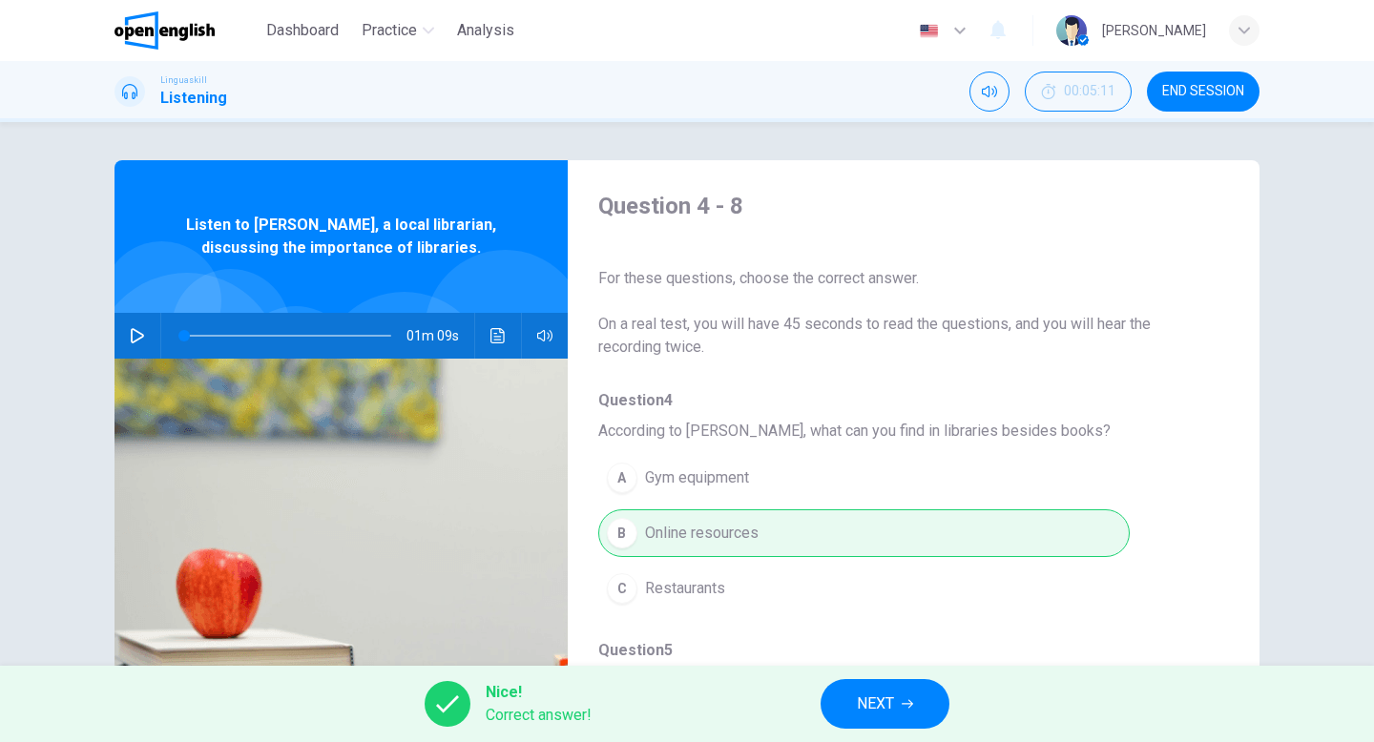
click at [898, 705] on button "NEXT" at bounding box center [885, 704] width 129 height 50
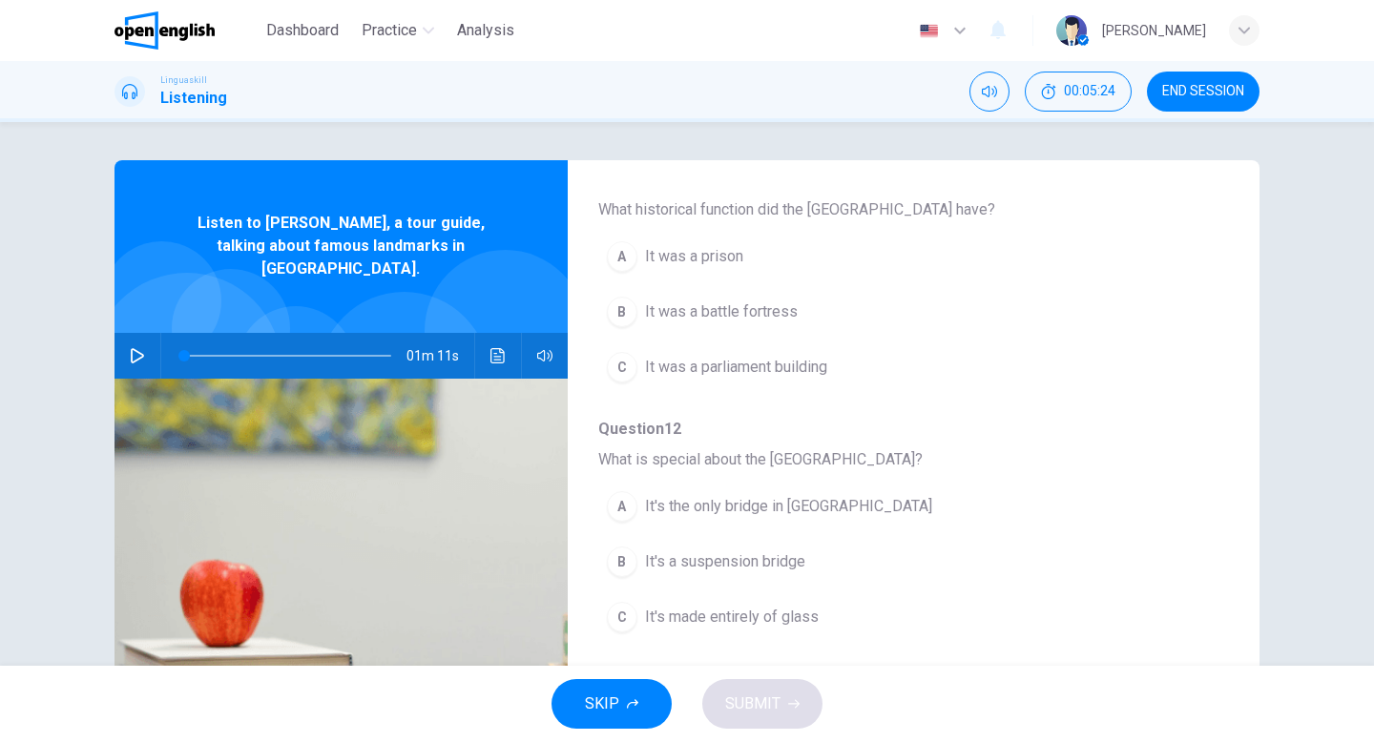
scroll to position [823, 0]
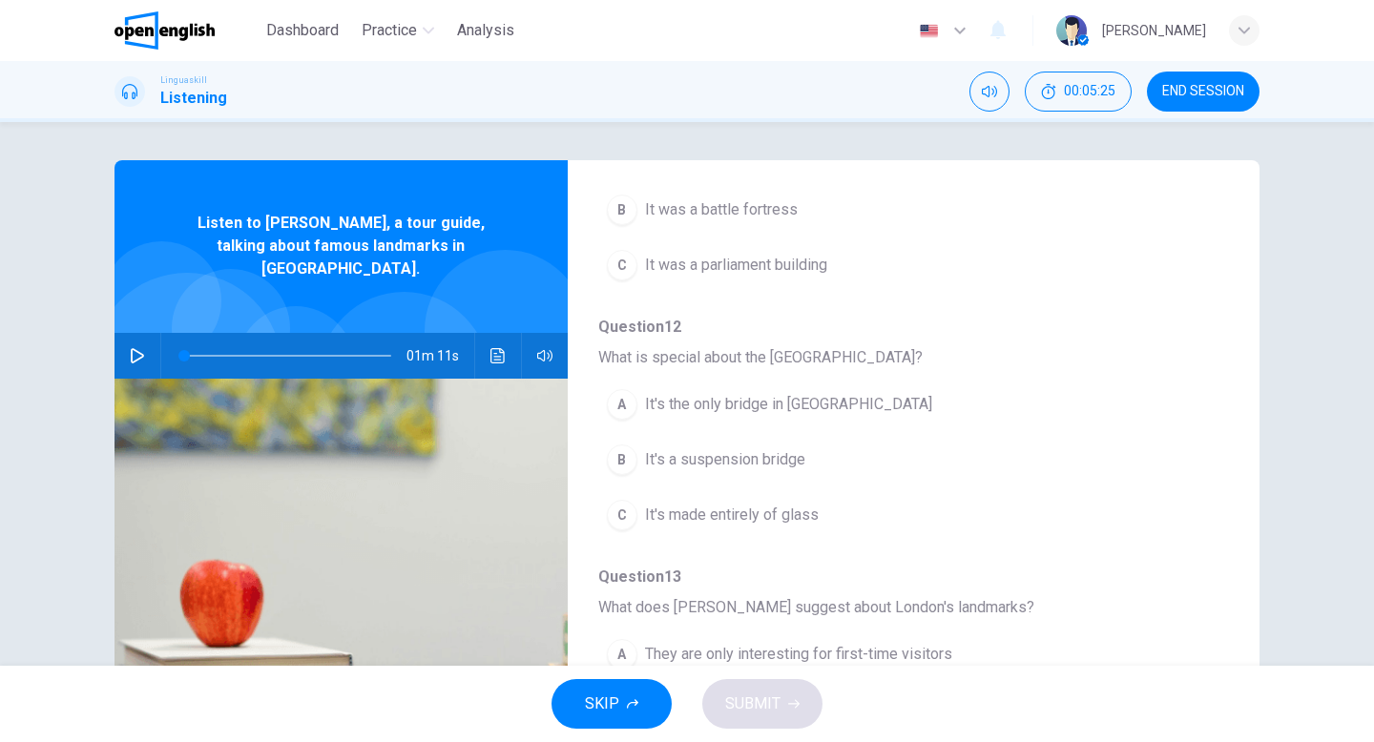
click at [1229, 94] on span "END SESSION" at bounding box center [1203, 91] width 82 height 15
